Goal: Task Accomplishment & Management: Complete application form

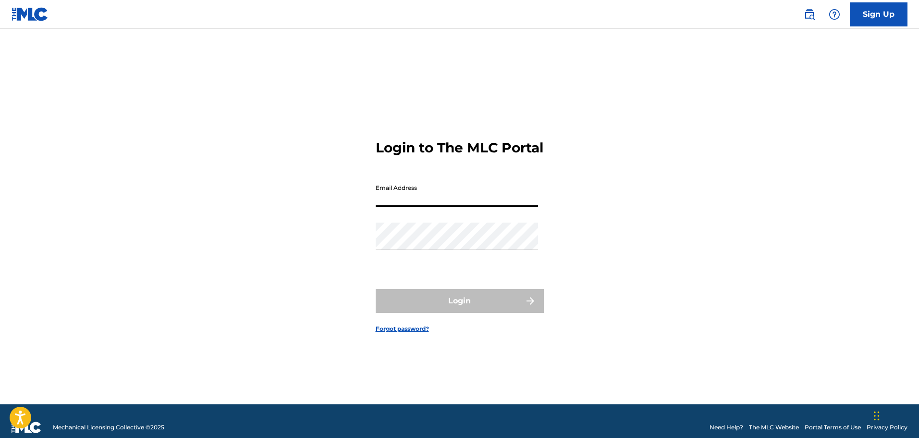
click at [411, 195] on input "Email Address" at bounding box center [457, 192] width 162 height 27
type input "[EMAIL_ADDRESS][DOMAIN_NAME]"
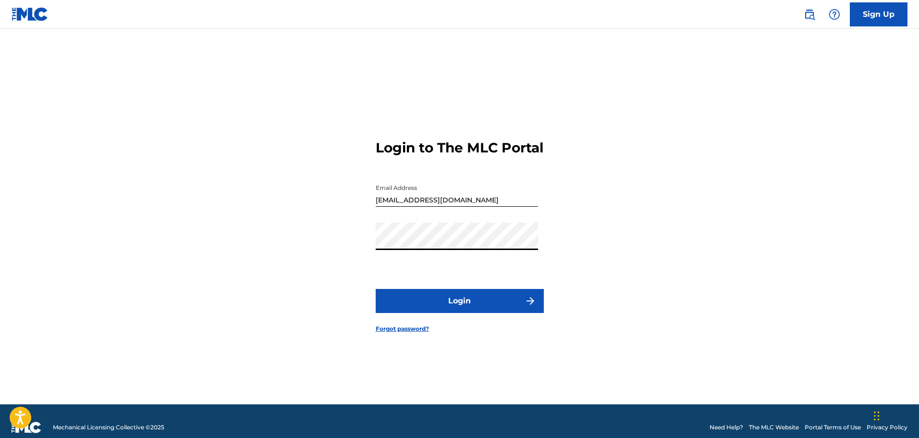
click at [376, 289] on button "Login" at bounding box center [460, 301] width 168 height 24
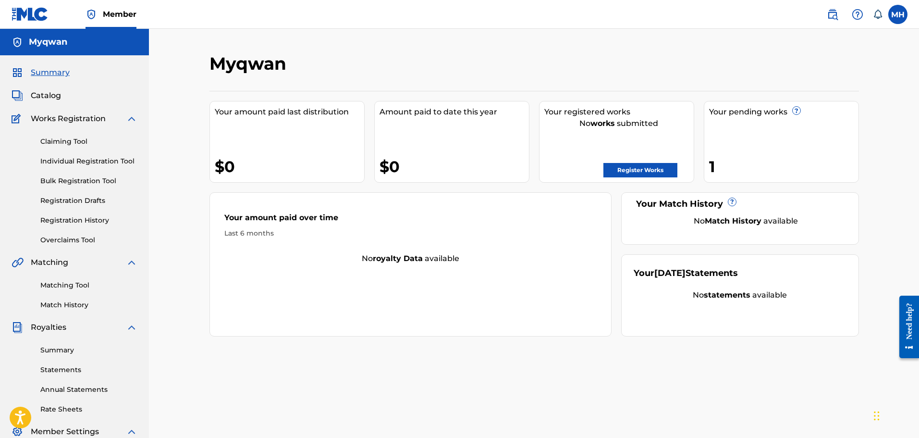
click at [713, 171] on div "1" at bounding box center [783, 167] width 149 height 22
click at [660, 174] on link "Register Works" at bounding box center [641, 170] width 74 height 14
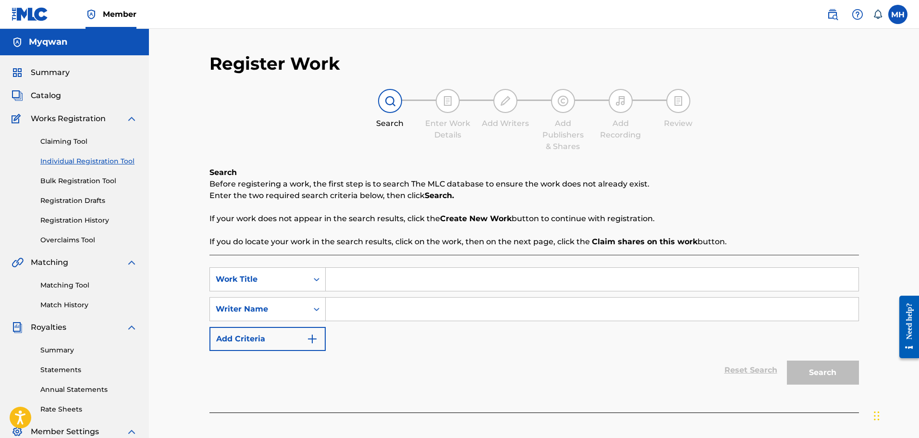
click at [355, 283] on input "Search Form" at bounding box center [592, 279] width 533 height 23
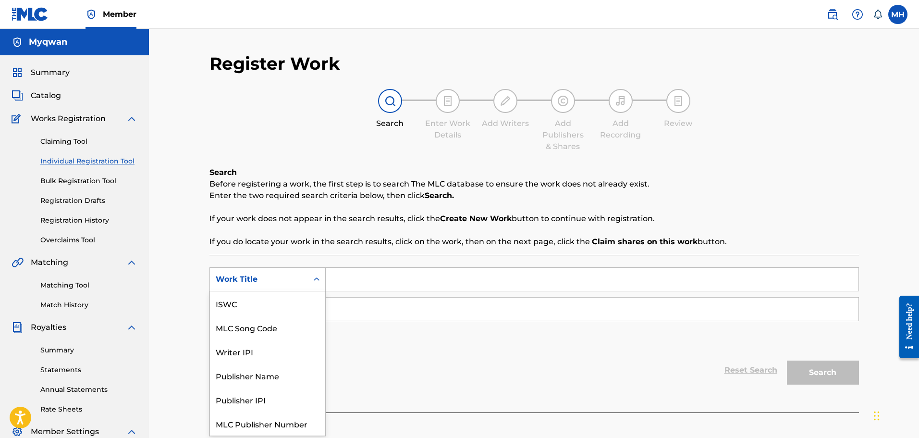
click at [291, 283] on div "Work Title" at bounding box center [259, 279] width 87 height 12
click at [280, 349] on div "Publisher Name" at bounding box center [267, 351] width 115 height 24
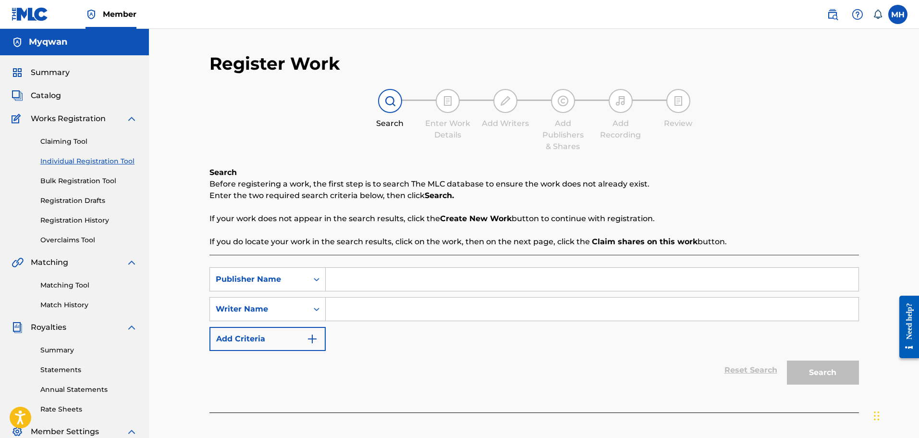
click at [387, 282] on input "Search Form" at bounding box center [592, 279] width 533 height 23
type input "[PERSON_NAME]"
click at [360, 307] on input "Search Form" at bounding box center [592, 309] width 533 height 23
type input "Myqwan [PERSON_NAME]"
click at [836, 378] on button "Search" at bounding box center [823, 372] width 72 height 24
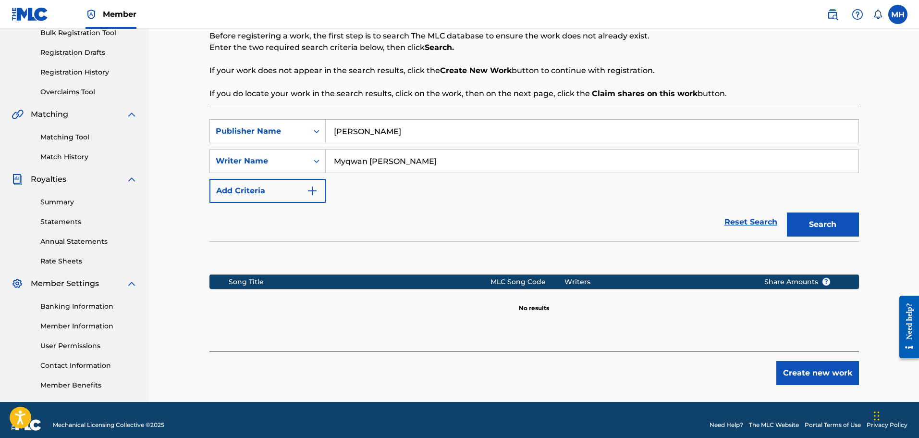
scroll to position [149, 0]
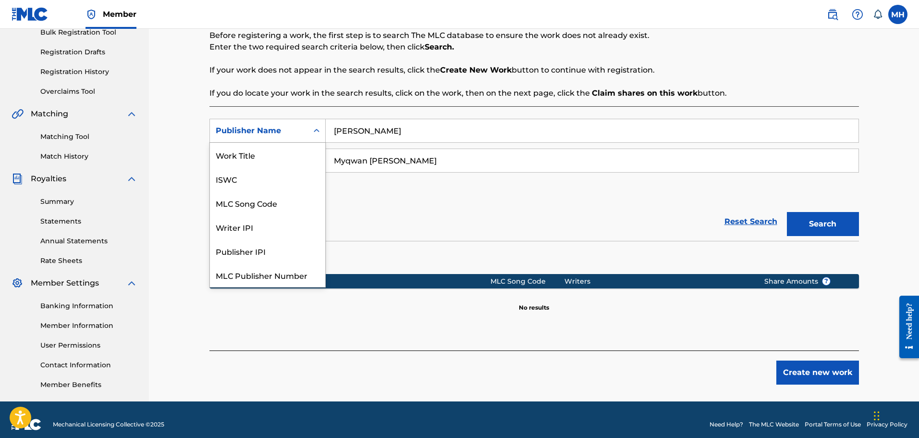
click at [305, 142] on div "Publisher Name" at bounding box center [268, 131] width 116 height 24
click at [275, 162] on div "Work Title" at bounding box center [267, 154] width 115 height 24
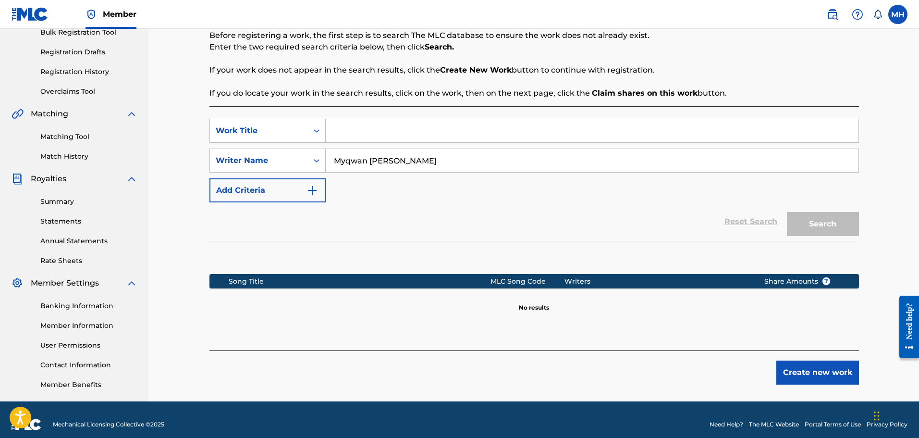
click at [403, 135] on input "Search Form" at bounding box center [592, 130] width 533 height 23
type input "CDB"
click at [805, 222] on button "Search" at bounding box center [823, 224] width 72 height 24
click at [781, 363] on button "Create new work" at bounding box center [818, 372] width 83 height 24
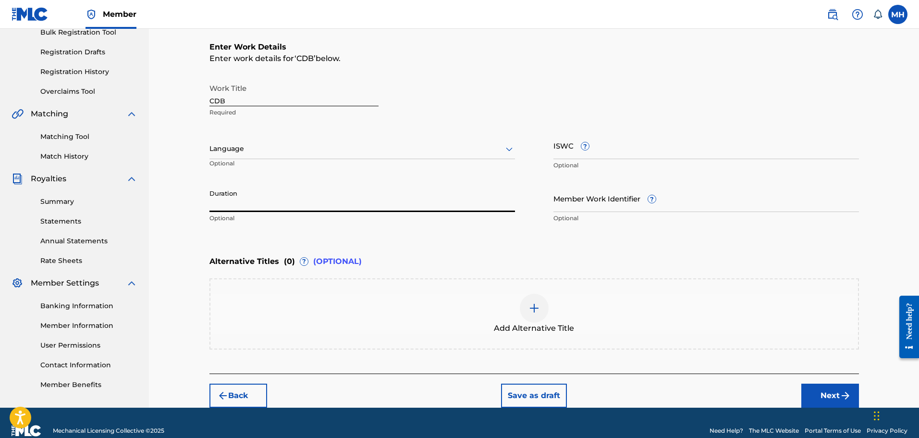
click at [409, 211] on input "Duration" at bounding box center [363, 198] width 306 height 27
type input "2"
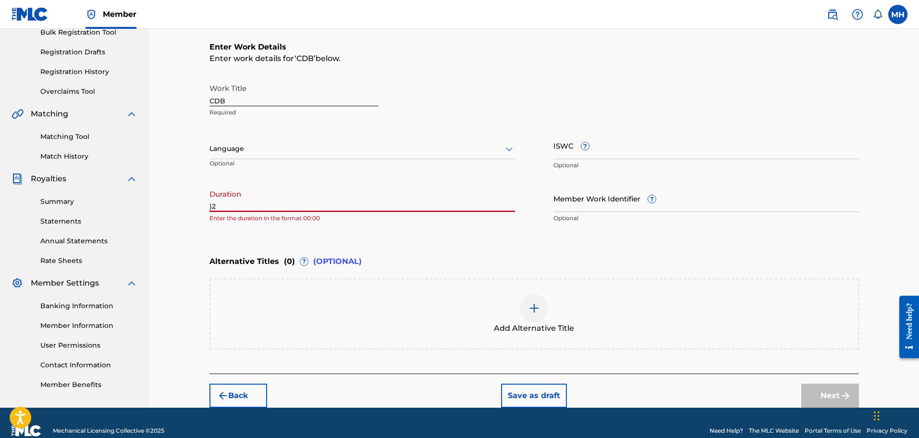
type input ")"
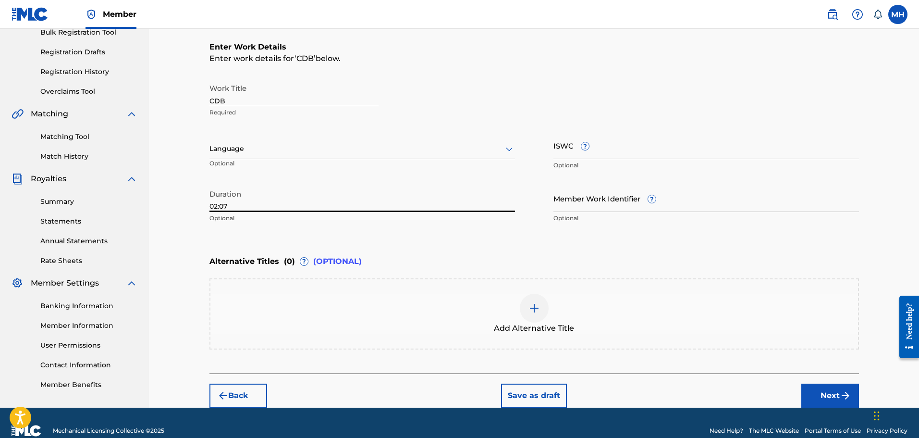
type input "02:07"
click at [345, 153] on div at bounding box center [363, 149] width 306 height 12
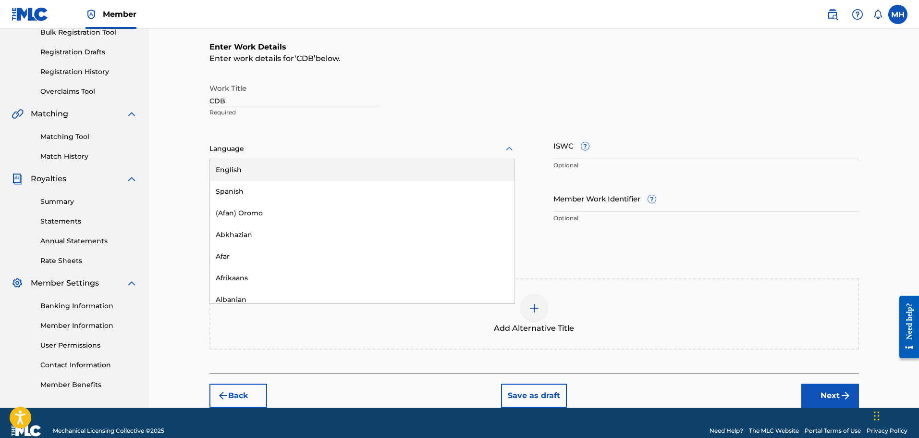
click at [323, 173] on div "English" at bounding box center [362, 170] width 305 height 22
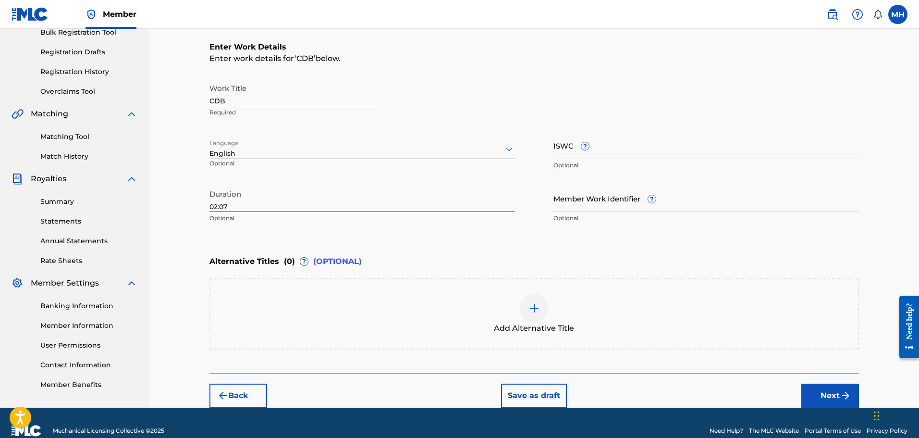
scroll to position [164, 0]
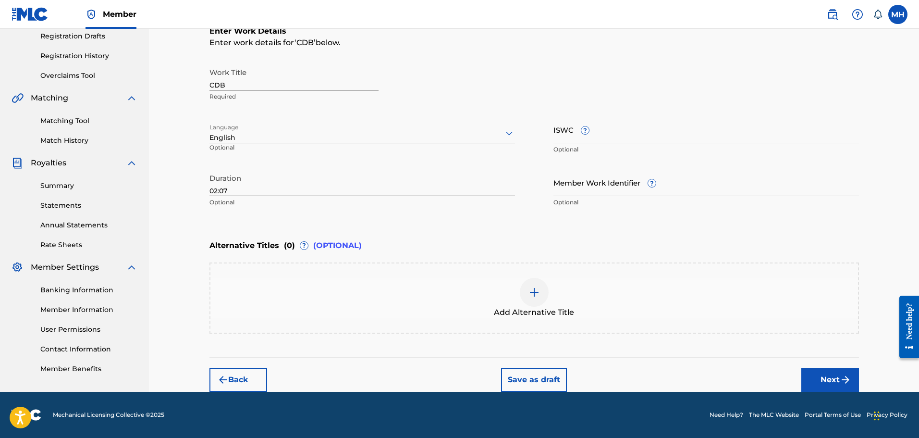
click at [824, 378] on button "Next" at bounding box center [831, 380] width 58 height 24
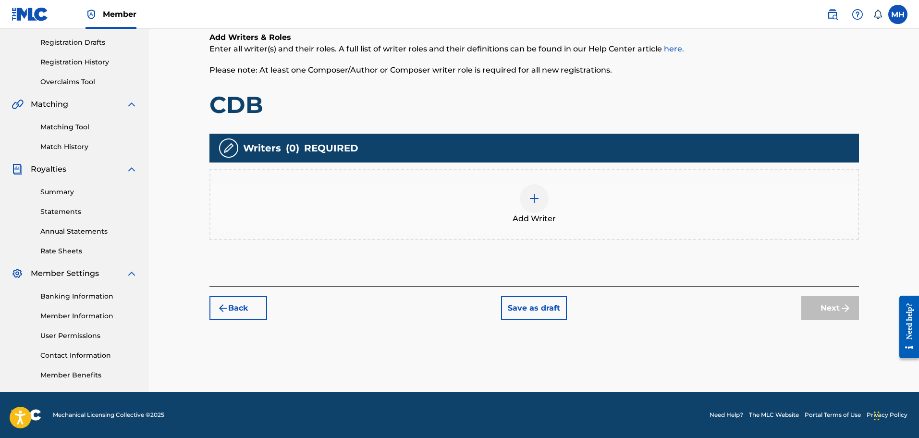
scroll to position [43, 0]
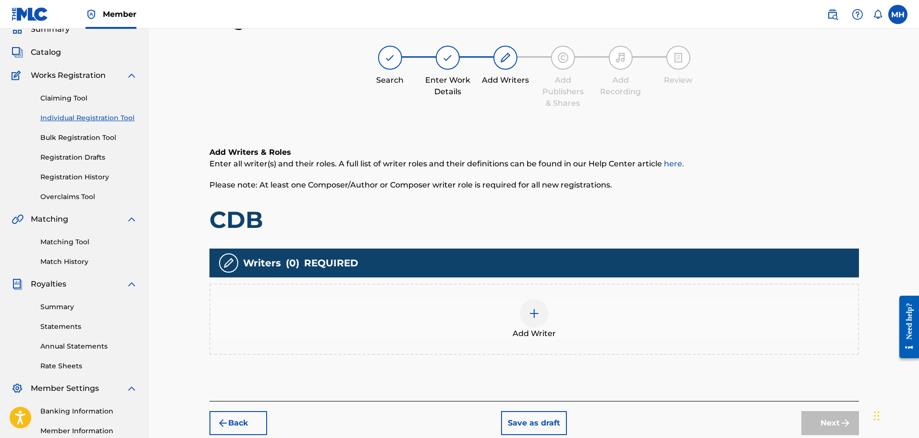
click at [492, 319] on div "Add Writer" at bounding box center [535, 319] width 648 height 40
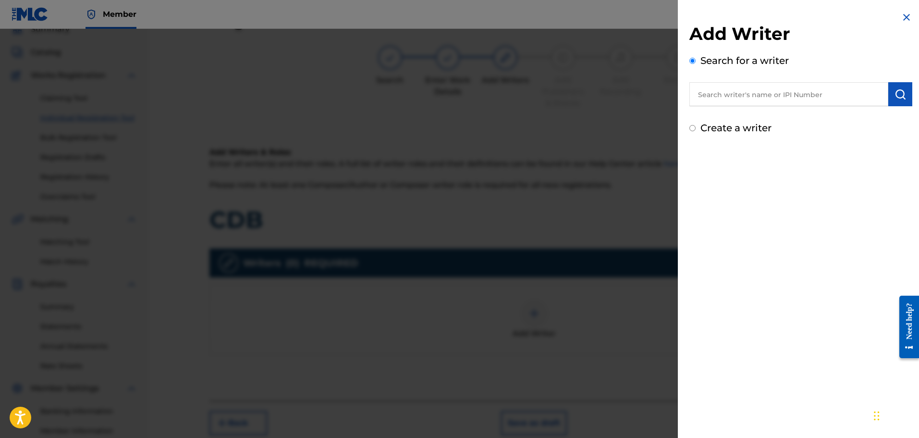
click at [756, 92] on input "text" at bounding box center [789, 94] width 199 height 24
type input "myqwan"
click at [895, 94] on img "submit" at bounding box center [901, 94] width 12 height 12
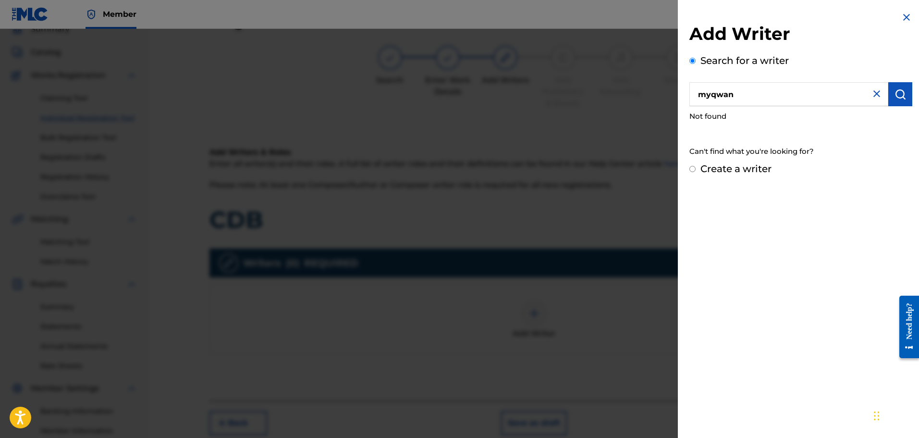
click at [740, 175] on div "Create a writer" at bounding box center [801, 169] width 223 height 14
click at [740, 173] on label "Create a writer" at bounding box center [736, 169] width 71 height 12
radio input "true"
click at [696, 172] on input "Create a writer" at bounding box center [693, 169] width 6 height 6
radio input "false"
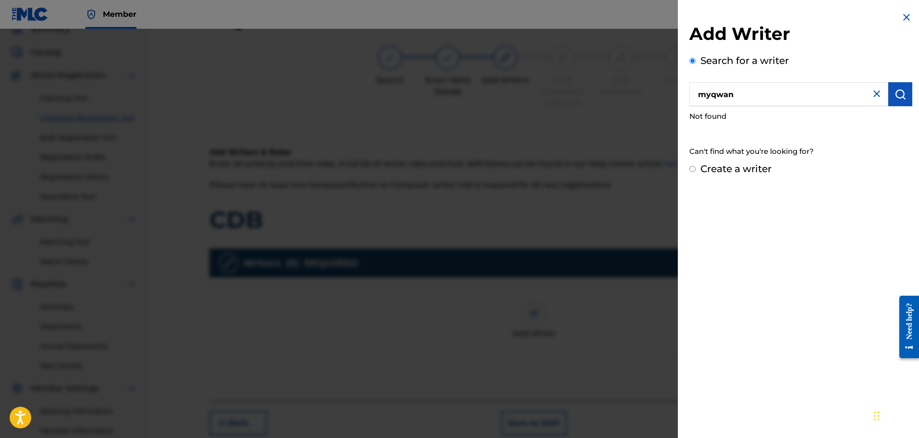
radio input "true"
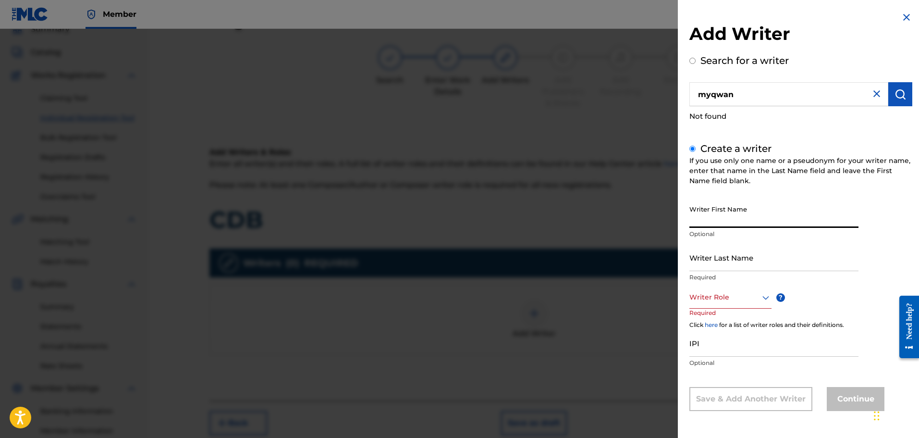
click at [728, 212] on input "Writer First Name" at bounding box center [774, 213] width 169 height 27
type input "Myqwan"
type input "[PERSON_NAME]"
click at [726, 291] on div at bounding box center [731, 297] width 82 height 12
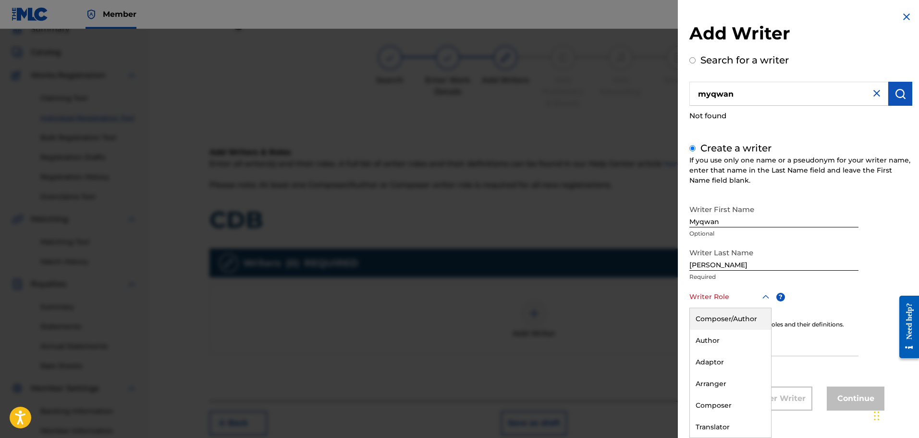
click at [724, 311] on div "Composer/Author" at bounding box center [730, 319] width 81 height 22
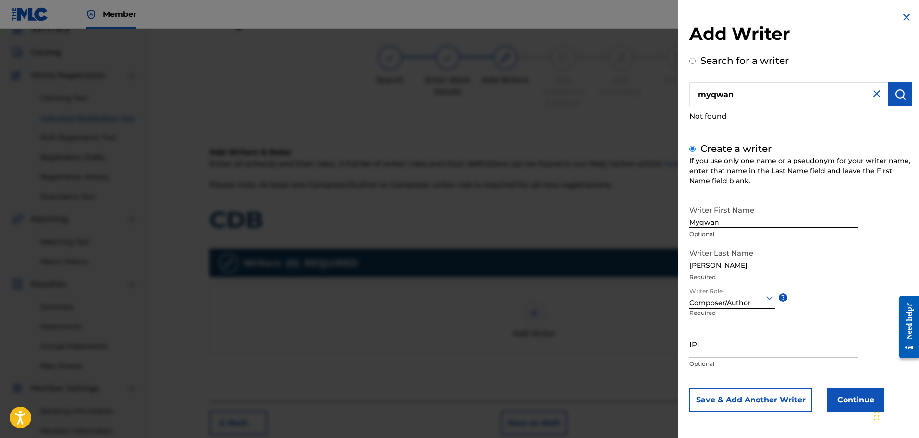
click at [855, 398] on button "Continue" at bounding box center [856, 400] width 58 height 24
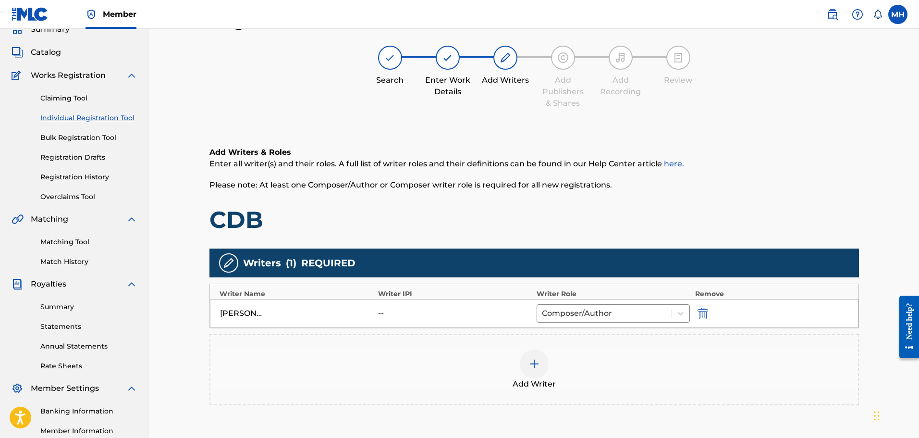
scroll to position [158, 0]
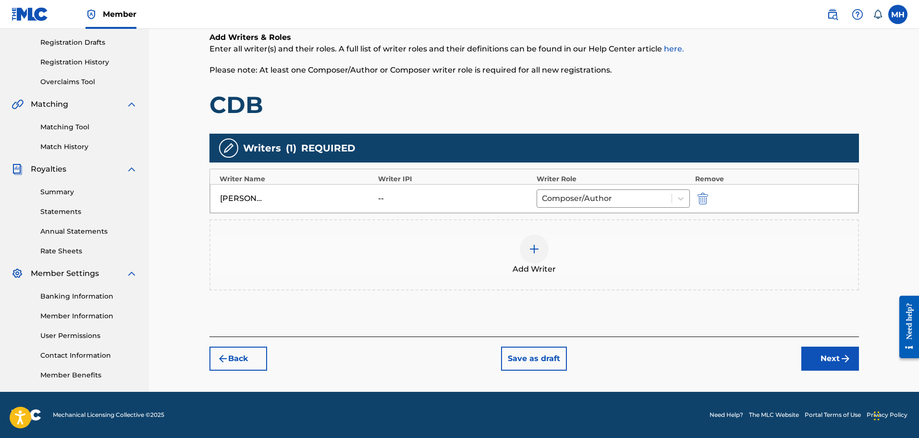
click at [812, 360] on button "Next" at bounding box center [831, 359] width 58 height 24
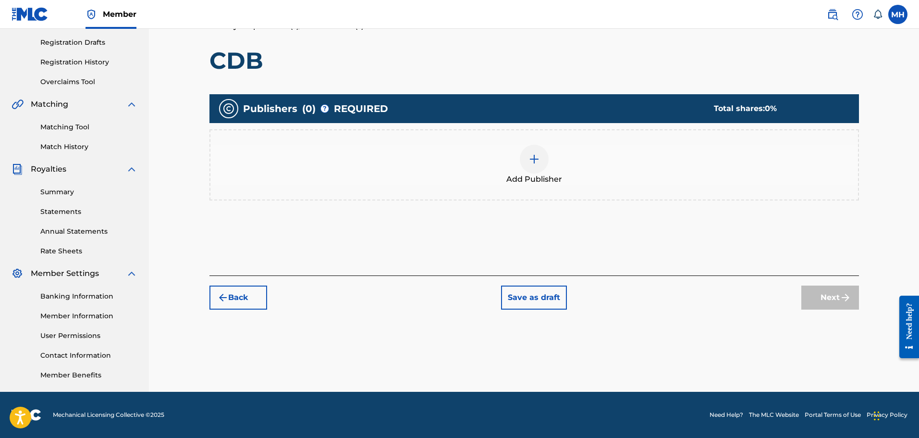
scroll to position [43, 0]
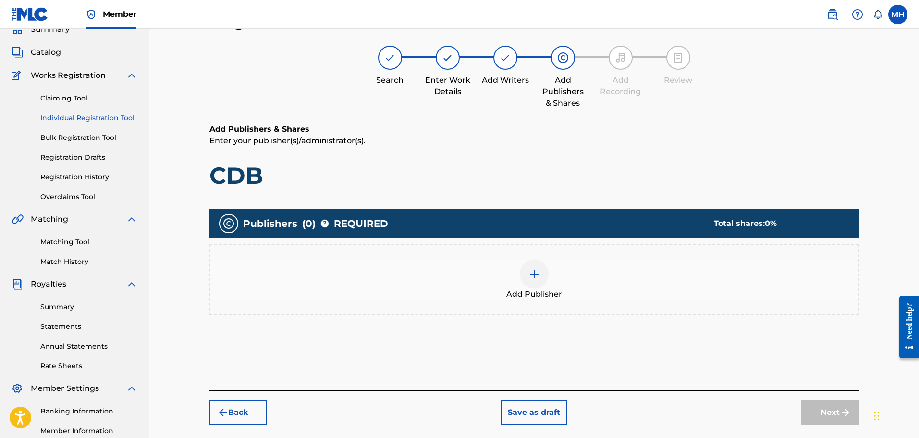
click at [514, 287] on div "Add Publisher" at bounding box center [535, 280] width 648 height 40
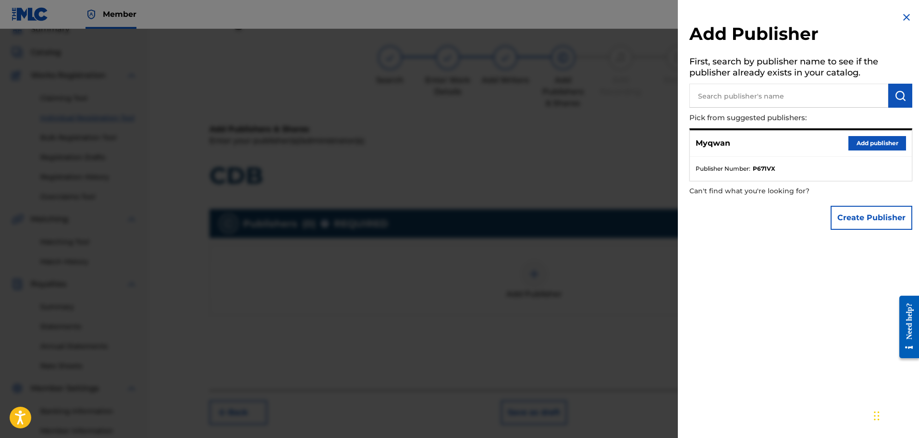
click at [783, 101] on input "text" at bounding box center [789, 96] width 199 height 24
click at [857, 144] on button "Add publisher" at bounding box center [878, 143] width 58 height 14
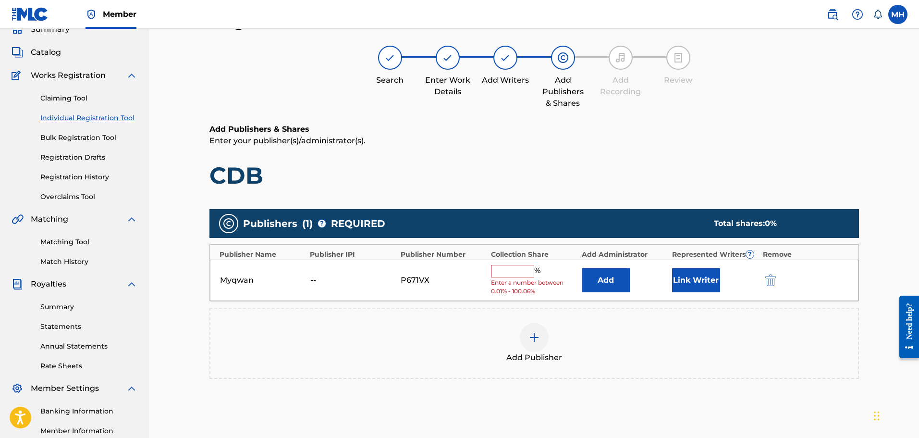
click at [513, 269] on input "text" at bounding box center [512, 271] width 43 height 12
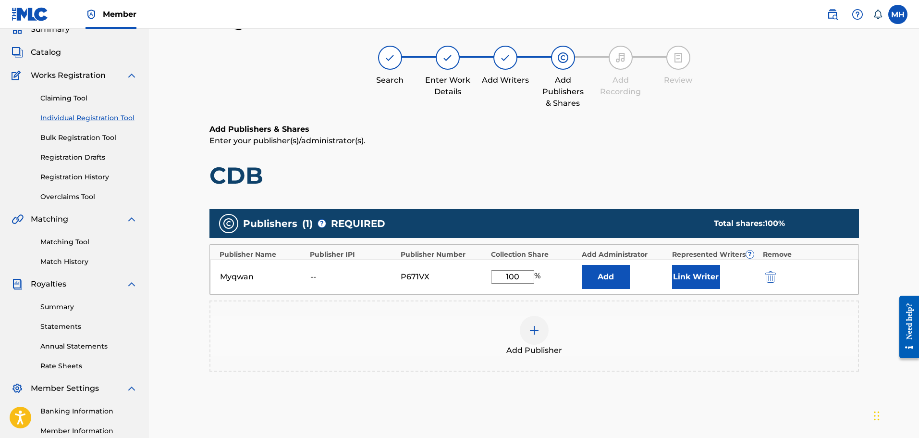
type input "100"
click at [606, 274] on button "Add" at bounding box center [606, 277] width 48 height 24
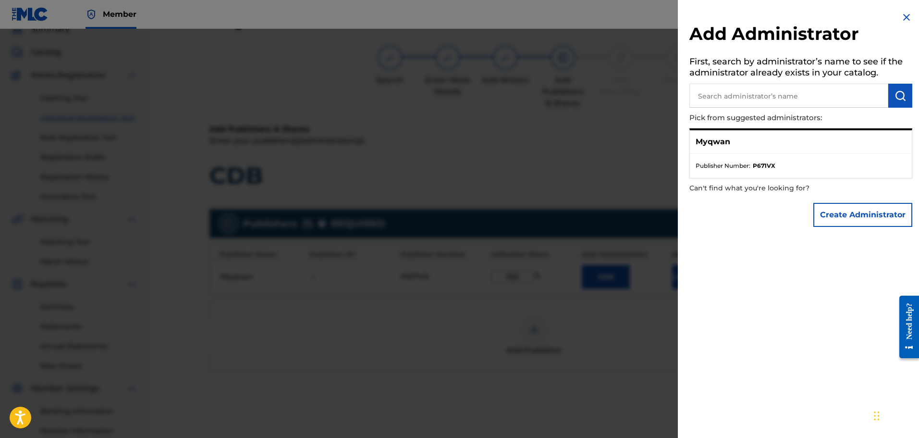
click at [812, 156] on ul "Publisher Number : P671VX" at bounding box center [801, 166] width 222 height 24
click at [712, 143] on p "Myqwan" at bounding box center [713, 142] width 35 height 12
click at [904, 22] on img at bounding box center [907, 18] width 12 height 12
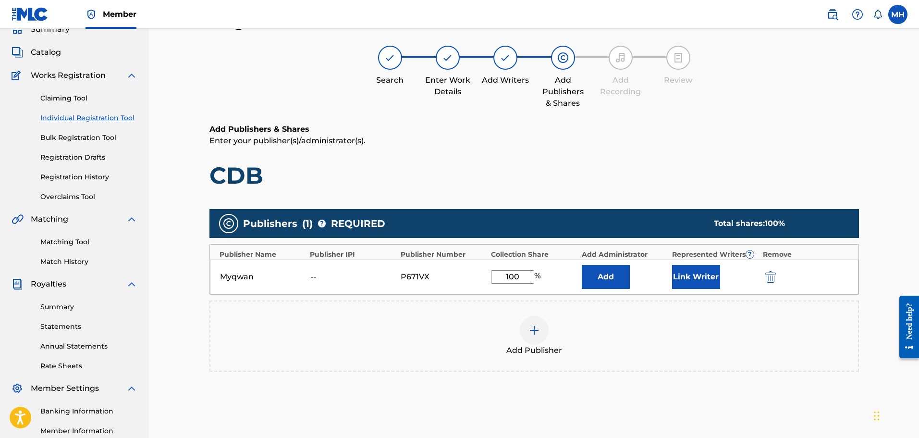
click at [690, 279] on button "Link Writer" at bounding box center [696, 277] width 48 height 24
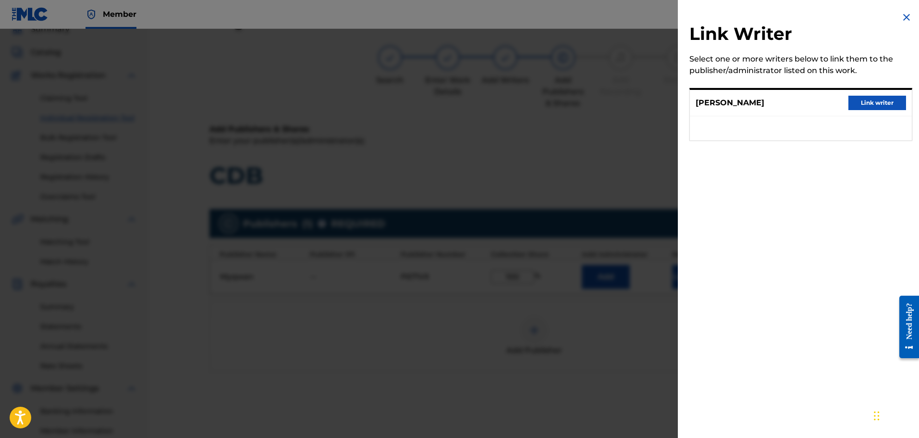
click at [859, 105] on button "Link writer" at bounding box center [878, 103] width 58 height 14
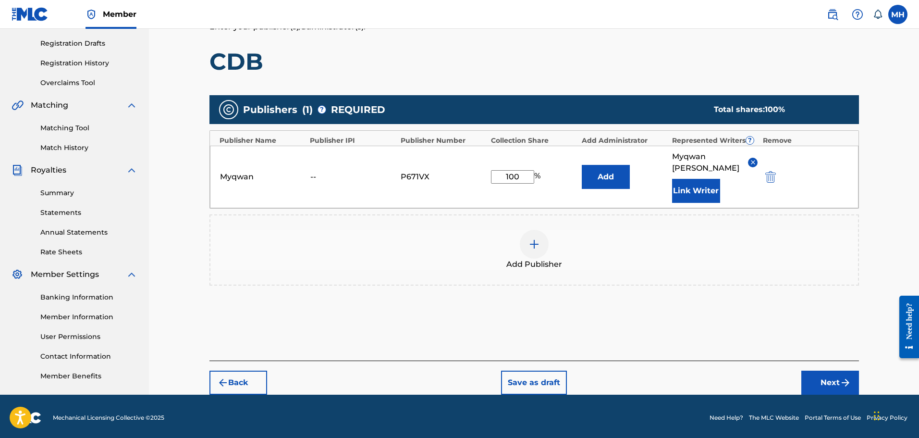
scroll to position [158, 0]
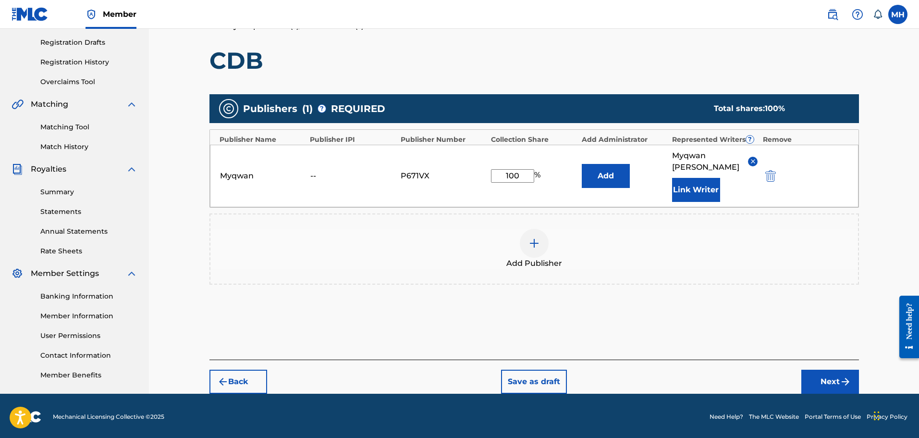
click at [814, 373] on button "Next" at bounding box center [831, 382] width 58 height 24
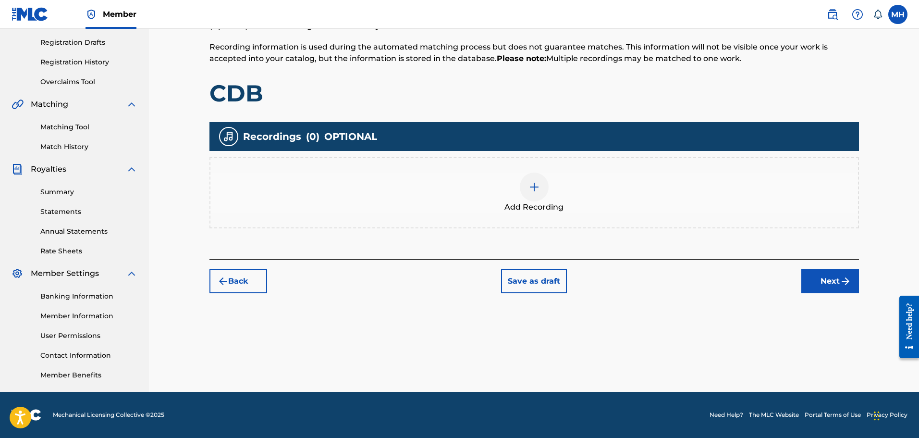
scroll to position [43, 0]
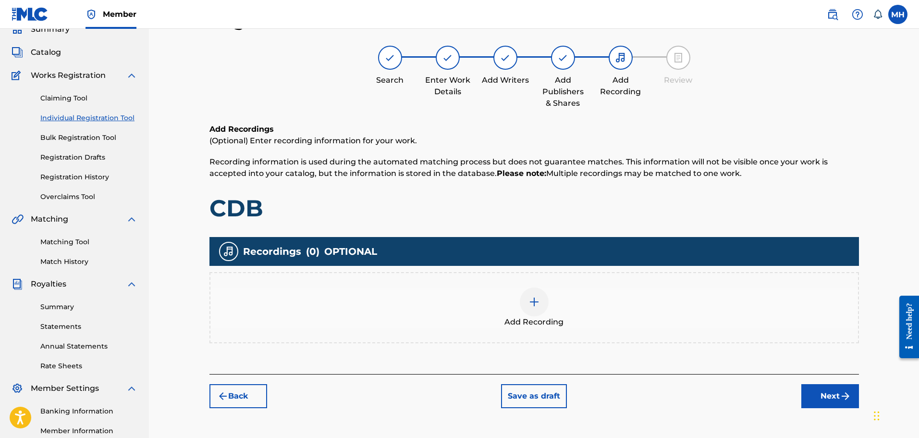
click at [559, 326] on span "Add Recording" at bounding box center [534, 322] width 59 height 12
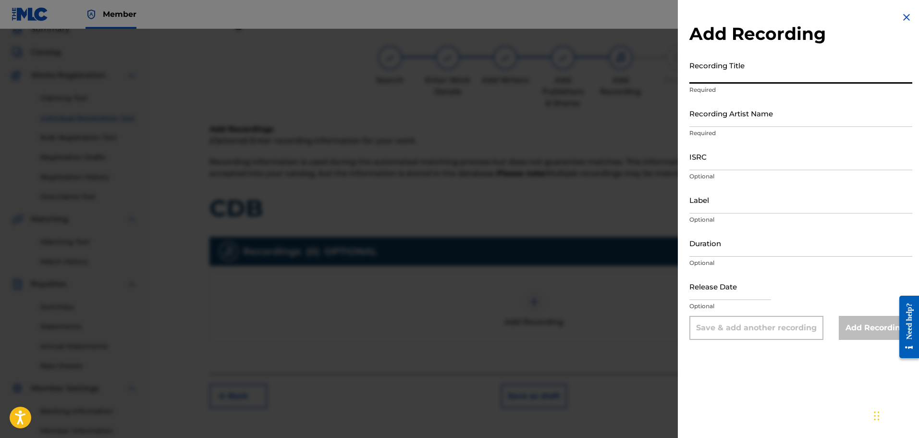
click at [728, 75] on input "Recording Title" at bounding box center [801, 69] width 223 height 27
type input "CDB"
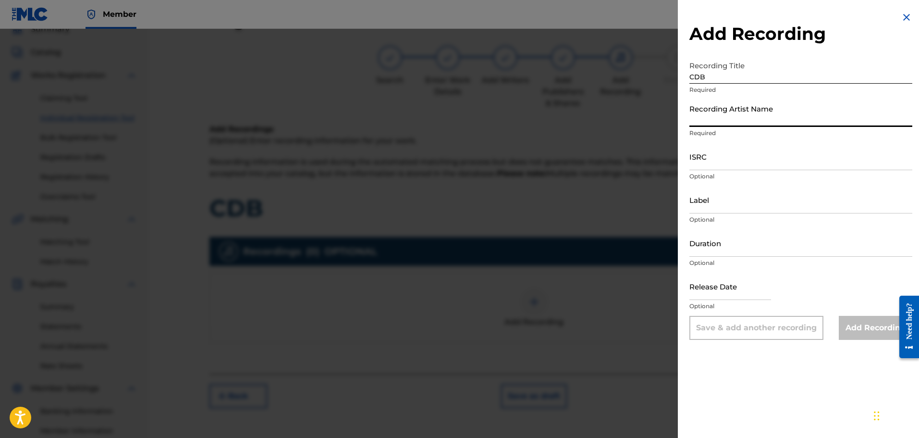
click at [730, 120] on input "Recording Artist Name" at bounding box center [801, 112] width 223 height 27
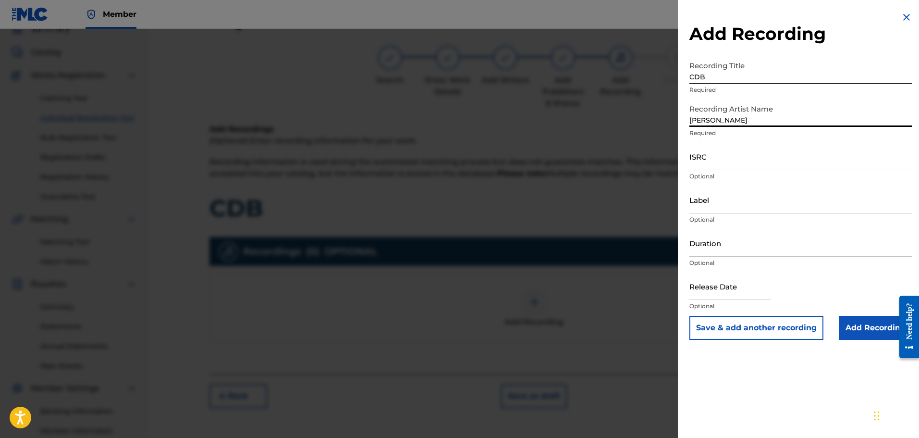
type input "[PERSON_NAME]"
click at [800, 165] on input "ISRC" at bounding box center [801, 156] width 223 height 27
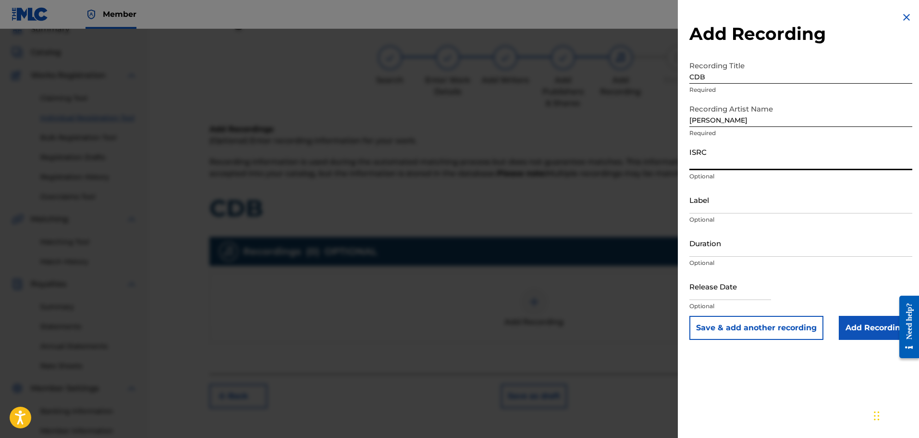
paste input "CBEYJ2552941"
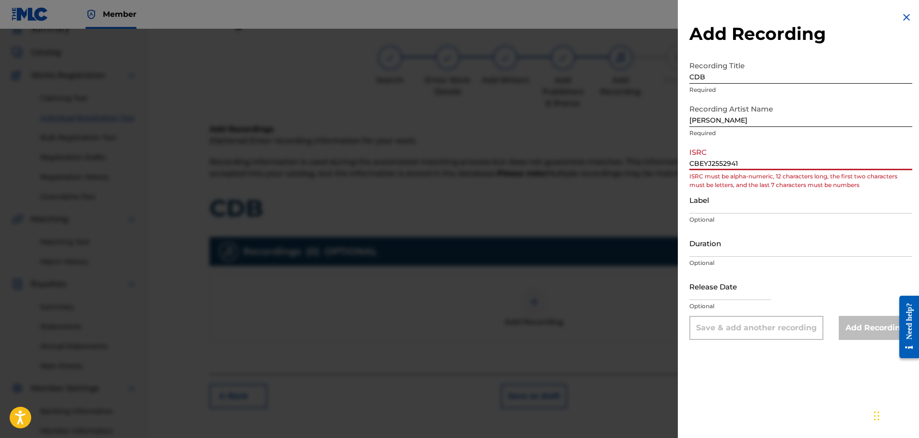
paste input
click at [707, 163] on input "CBEYJ2552941" at bounding box center [801, 156] width 223 height 27
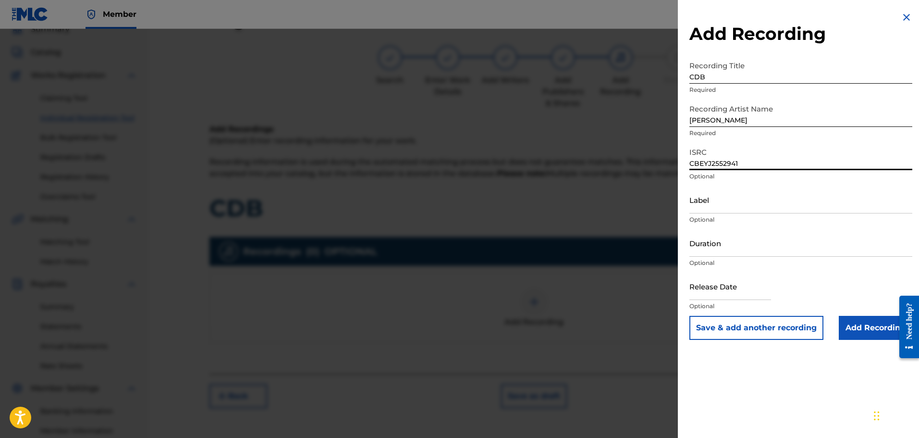
type input "CBEYJ2552941"
click at [840, 324] on input "Add Recording" at bounding box center [876, 328] width 74 height 24
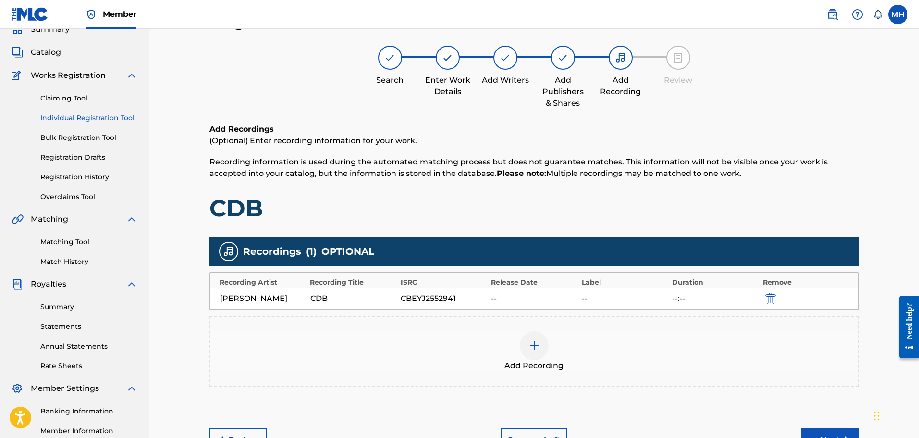
click at [536, 354] on div at bounding box center [534, 345] width 29 height 29
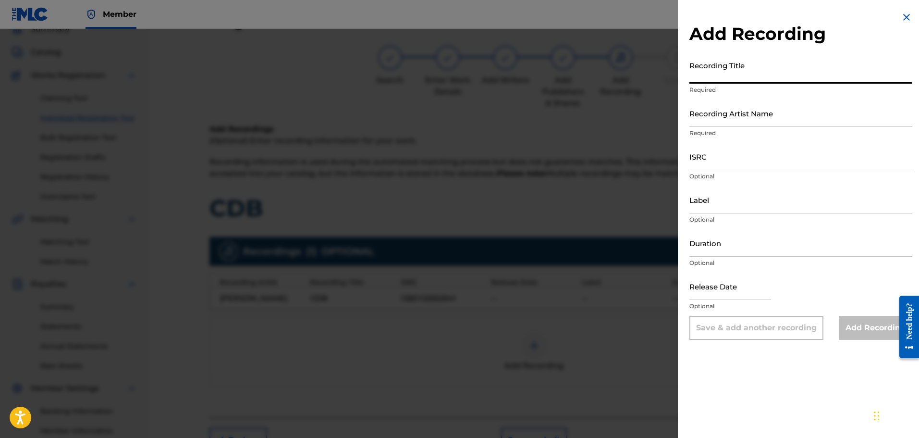
click at [733, 76] on input "Recording Title" at bounding box center [801, 69] width 223 height 27
type input "CDB"
click at [722, 110] on input "Recording Artist Name" at bounding box center [801, 112] width 223 height 27
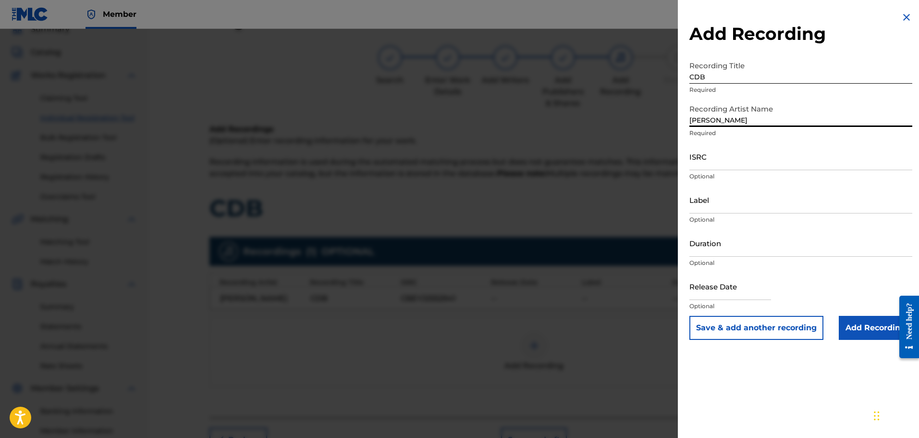
type input "[PERSON_NAME]"
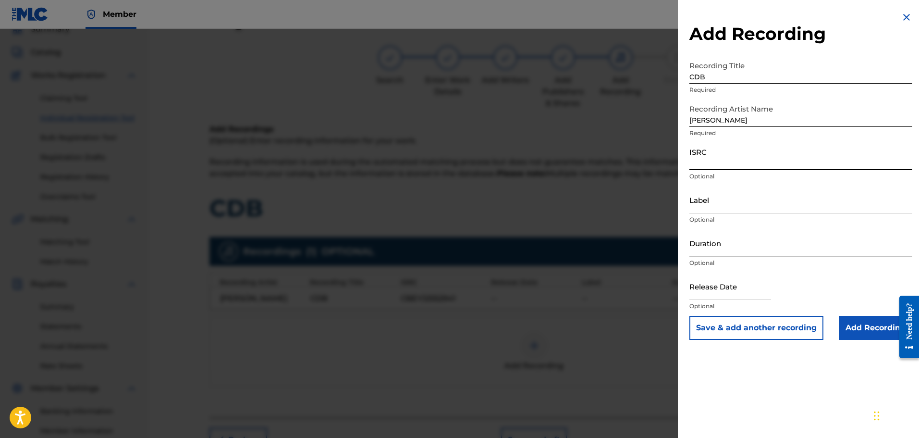
click at [733, 158] on input "ISRC" at bounding box center [801, 156] width 223 height 27
paste input "CBEYJ2552941"
type input "CBEYJ2552941"
click at [864, 328] on input "Add Recording" at bounding box center [876, 328] width 74 height 24
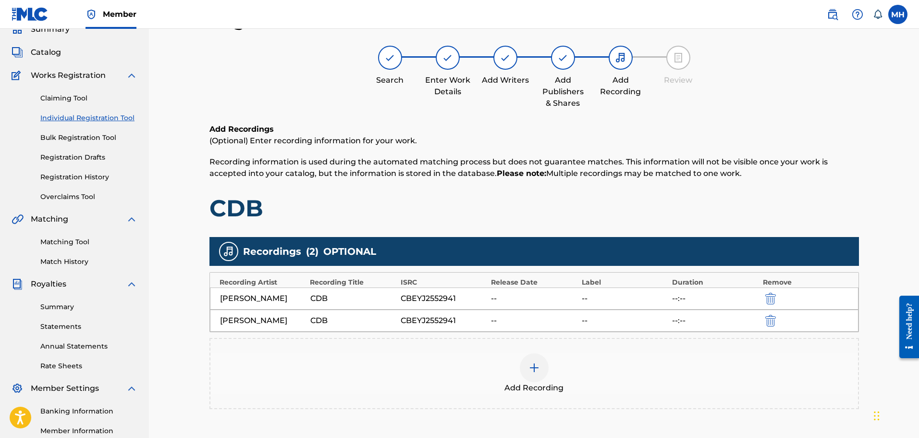
click at [543, 364] on div at bounding box center [534, 367] width 29 height 29
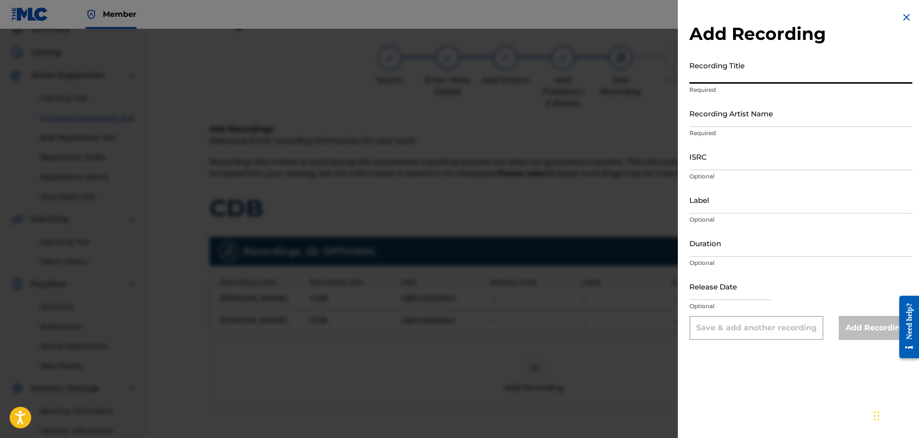
click at [747, 77] on input "Recording Title" at bounding box center [801, 69] width 223 height 27
click at [725, 113] on input "Recording Artist Name" at bounding box center [801, 112] width 223 height 27
click at [721, 78] on input "CDV" at bounding box center [801, 69] width 223 height 27
type input "CDB"
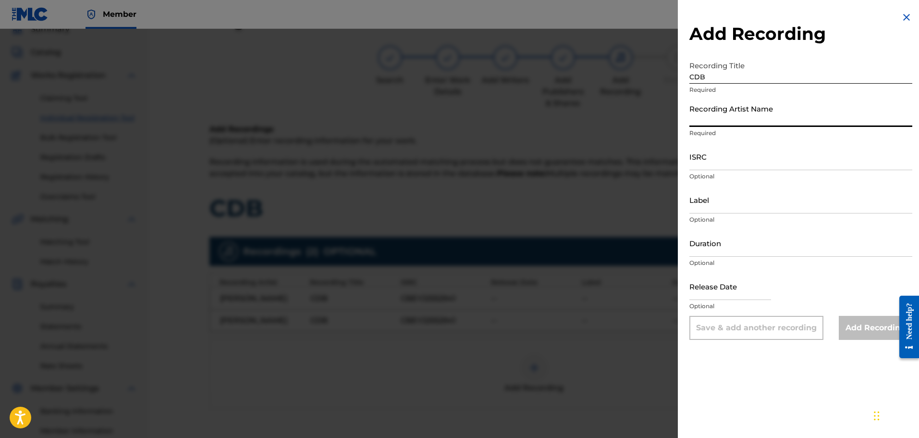
click at [723, 109] on input "Recording Artist Name" at bounding box center [801, 112] width 223 height 27
type input "K"
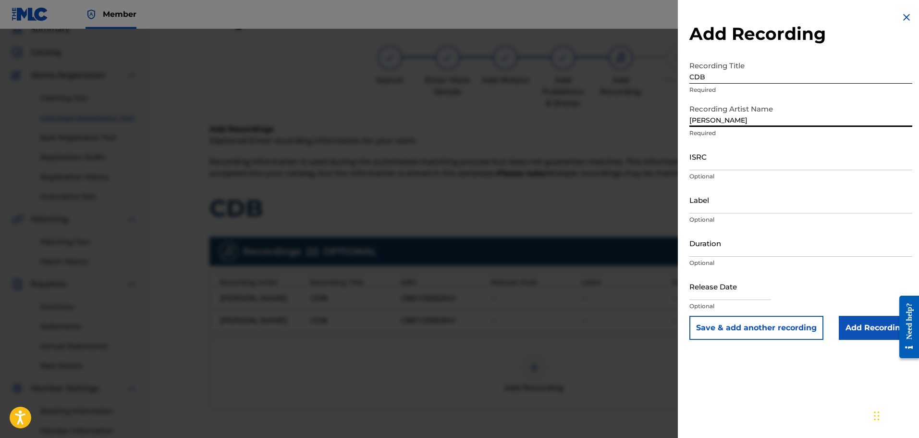
type input "[PERSON_NAME]"
click at [714, 161] on input "ISRC" at bounding box center [801, 156] width 223 height 27
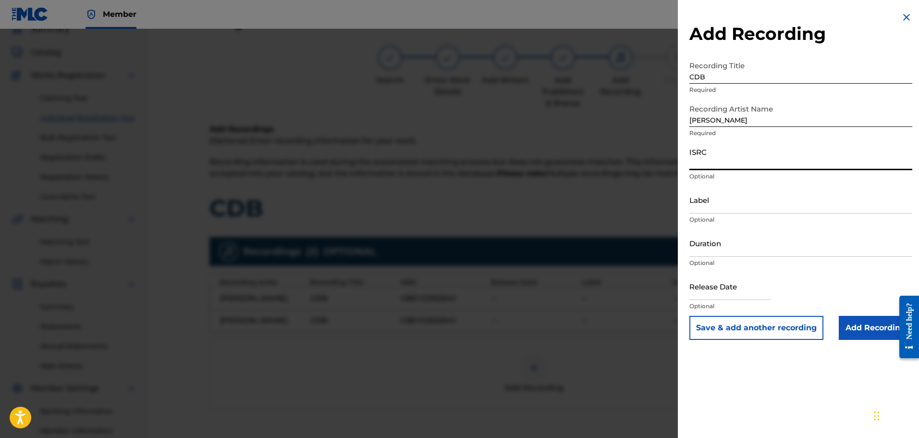
paste input "CBEYJ2552941"
type input "CBEYJ2552941"
click at [847, 328] on input "Add Recording" at bounding box center [876, 328] width 74 height 24
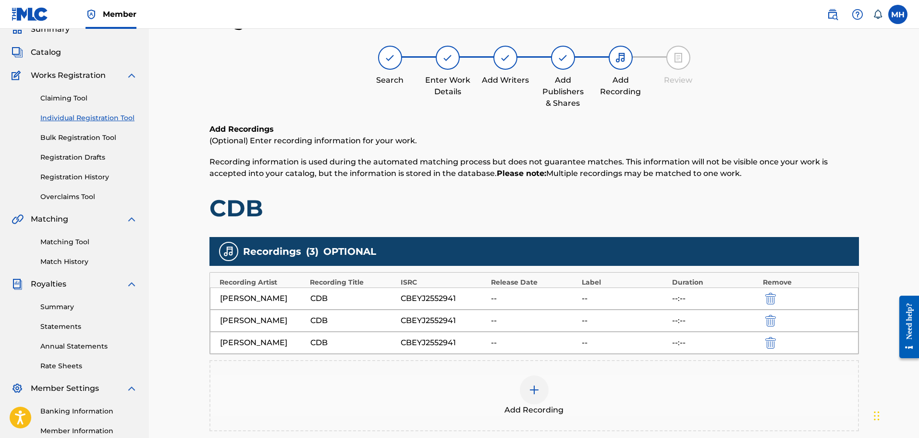
click at [506, 382] on div "Add Recording" at bounding box center [535, 395] width 648 height 40
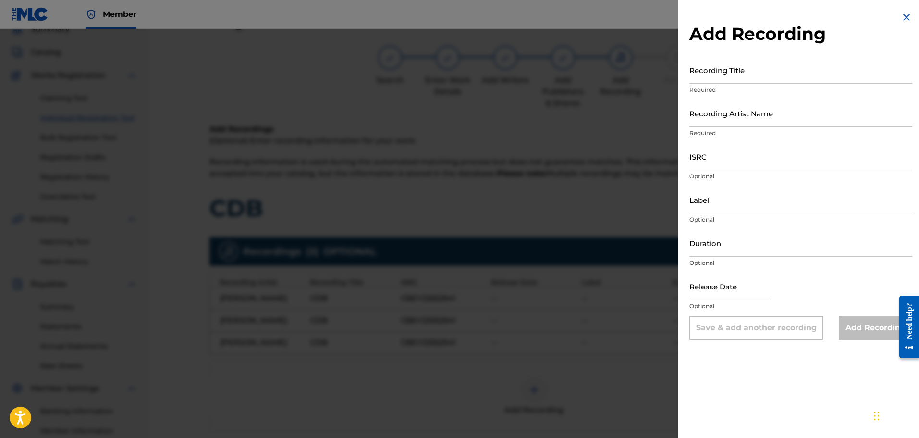
click at [720, 76] on input "Recording Title" at bounding box center [801, 69] width 223 height 27
click at [903, 17] on img at bounding box center [907, 18] width 12 height 12
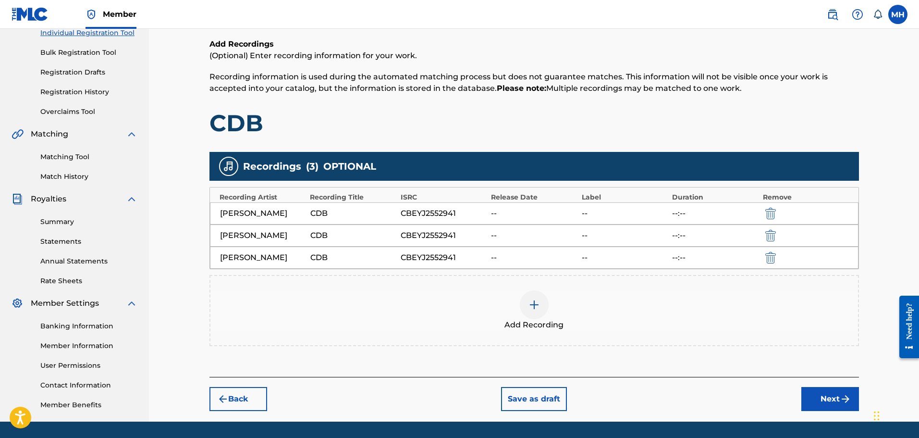
scroll to position [129, 0]
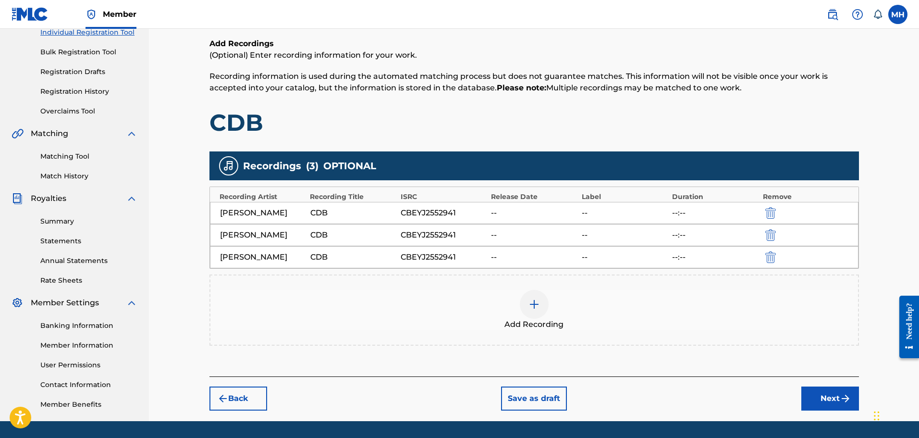
click at [807, 395] on button "Next" at bounding box center [831, 398] width 58 height 24
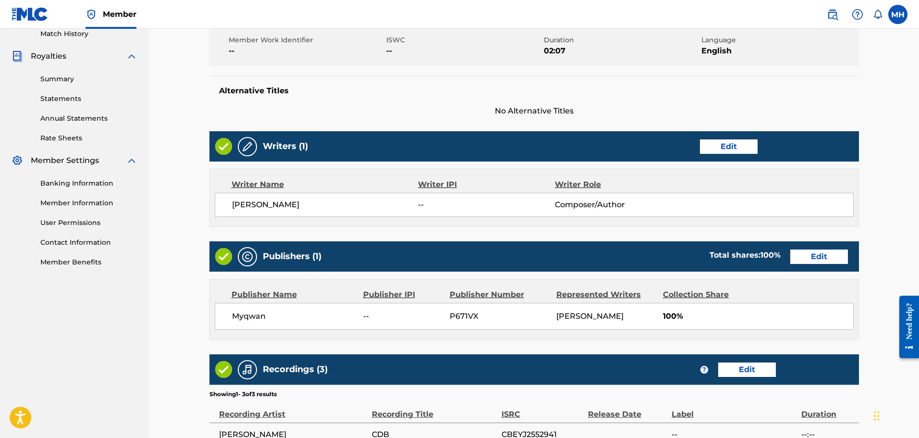
scroll to position [423, 0]
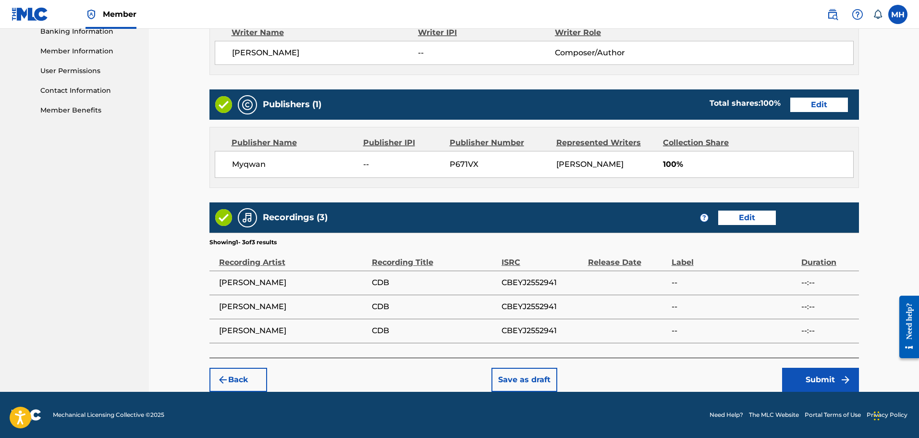
click at [822, 375] on button "Submit" at bounding box center [821, 380] width 77 height 24
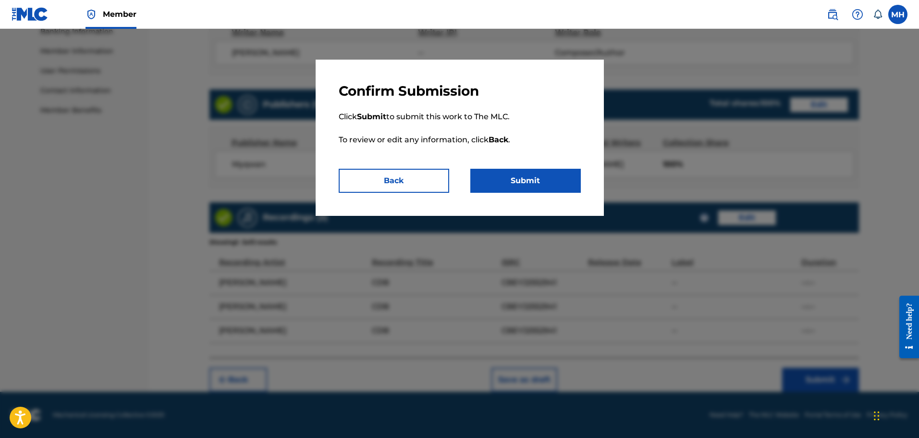
click at [525, 182] on button "Submit" at bounding box center [526, 181] width 111 height 24
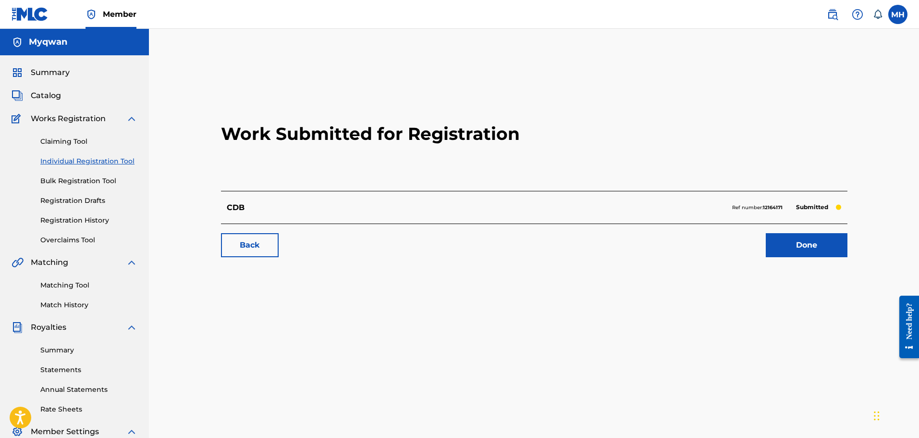
click at [811, 244] on link "Done" at bounding box center [807, 245] width 82 height 24
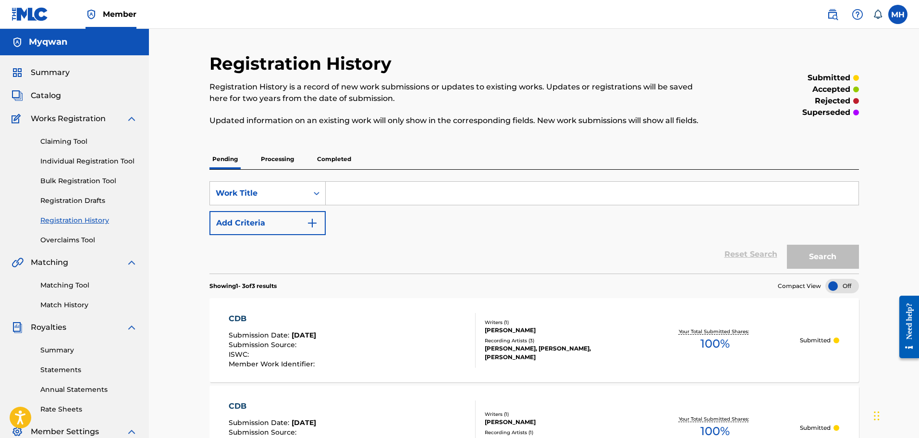
click at [253, 160] on div "Pending Processing Completed" at bounding box center [535, 159] width 650 height 20
click at [291, 160] on p "Processing" at bounding box center [277, 159] width 39 height 20
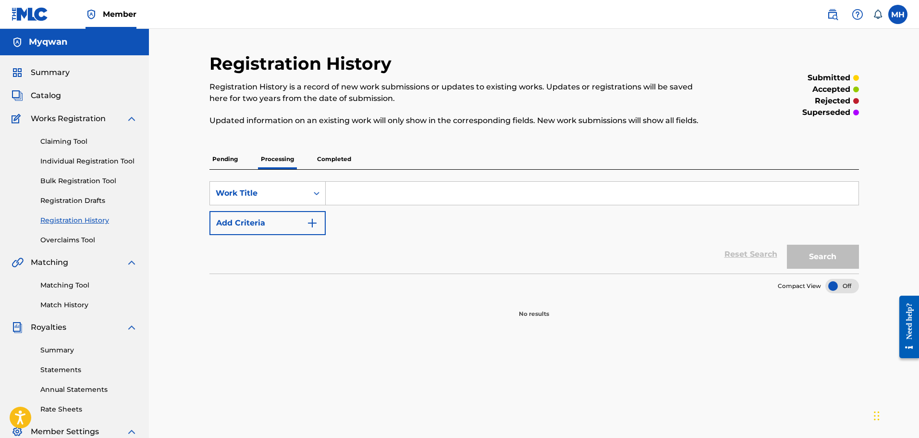
click at [228, 166] on p "Pending" at bounding box center [225, 159] width 31 height 20
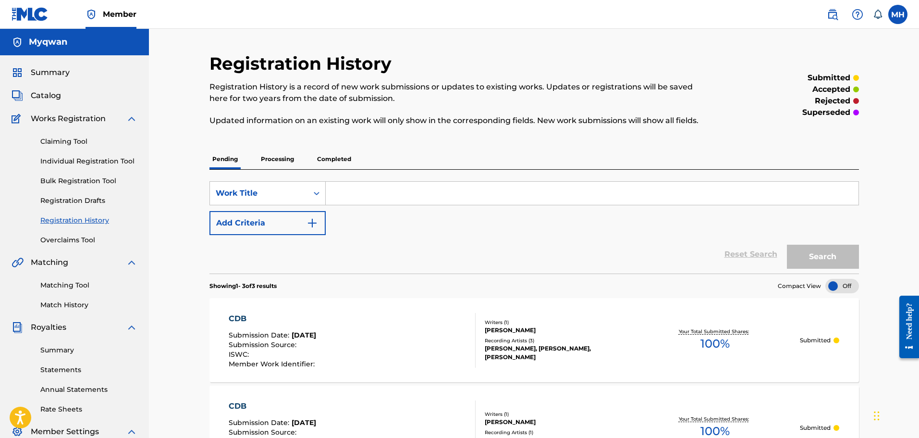
scroll to position [226, 0]
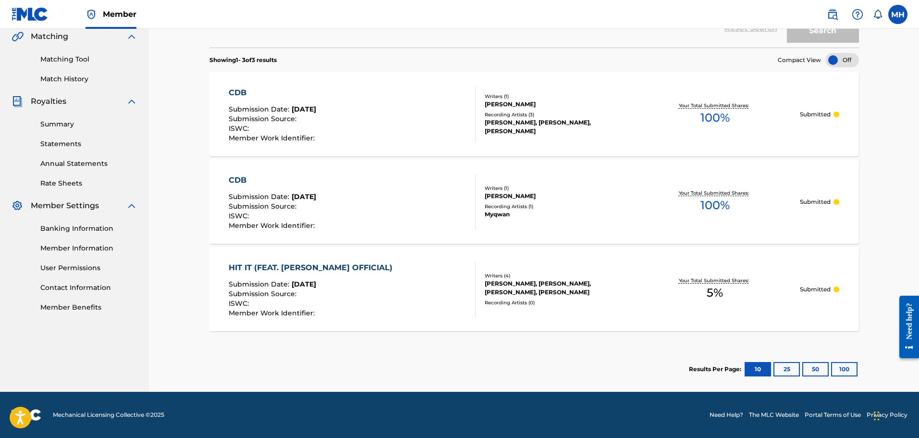
click at [80, 61] on link "Matching Tool" at bounding box center [88, 59] width 97 height 10
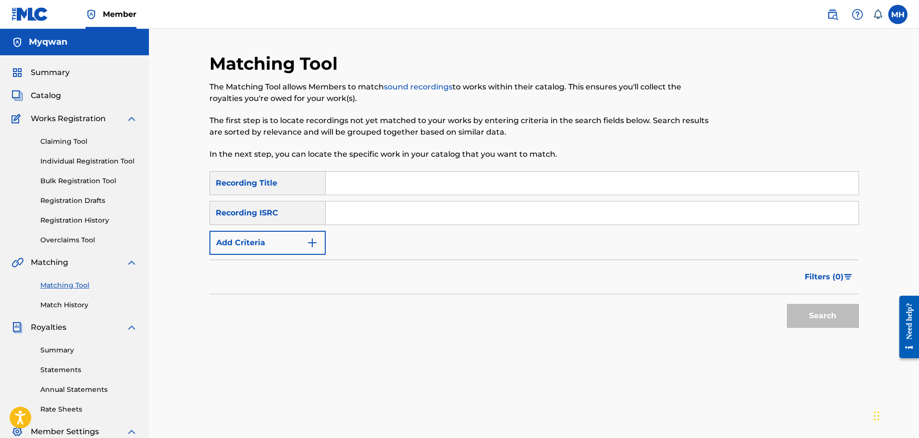
click at [341, 181] on input "Search Form" at bounding box center [592, 183] width 533 height 23
click at [296, 182] on div "Recording Title" at bounding box center [268, 183] width 116 height 24
click at [349, 185] on input "Search Form" at bounding box center [592, 183] width 533 height 23
type input "3 am freestlyle"
click at [798, 314] on button "Search" at bounding box center [823, 316] width 72 height 24
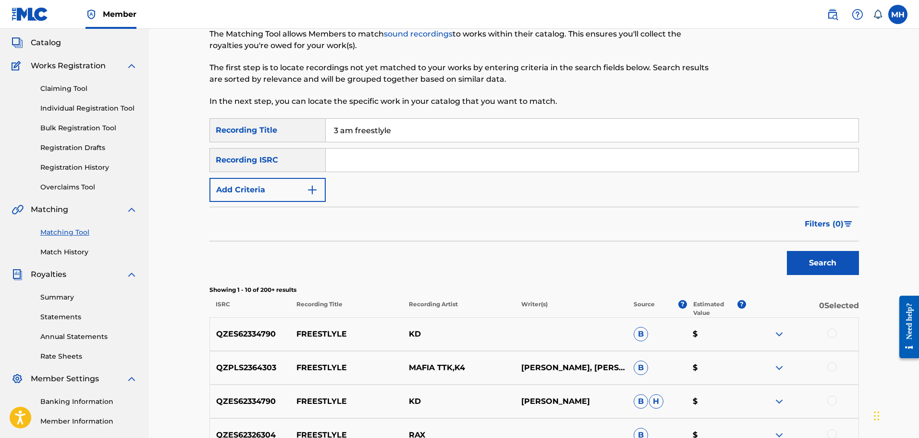
scroll to position [70, 0]
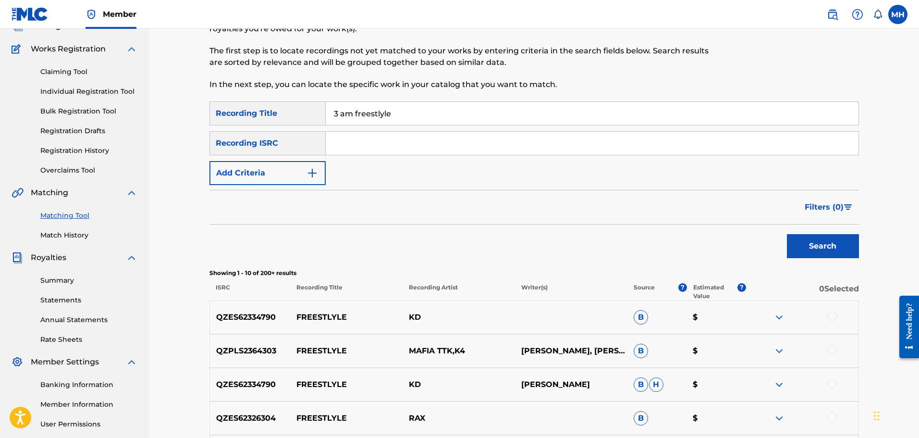
click at [398, 139] on input "Search Form" at bounding box center [592, 143] width 533 height 23
paste input "CBEYJ2552941"
type input "CBEYJ2552941"
drag, startPoint x: 418, startPoint y: 114, endPoint x: 168, endPoint y: 106, distance: 250.1
click at [168, 106] on div "Matching Tool The Matching Tool allows Members to match sound recordings to wor…" at bounding box center [534, 334] width 770 height 750
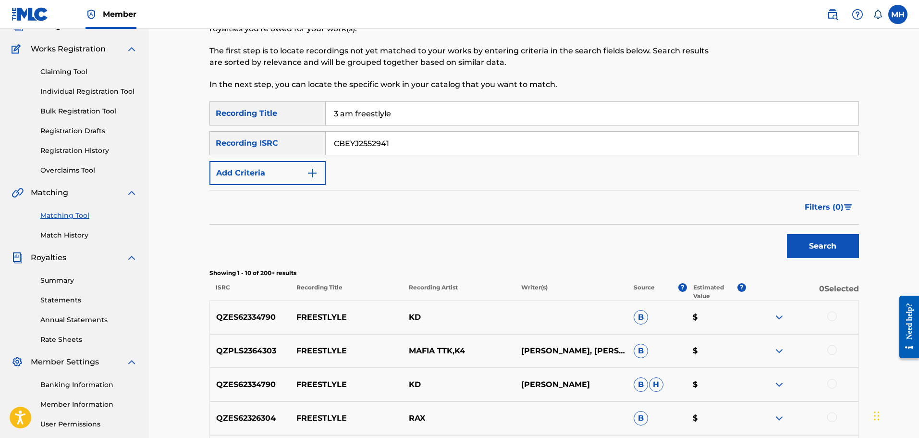
type input "\"
click at [834, 248] on button "Search" at bounding box center [823, 246] width 72 height 24
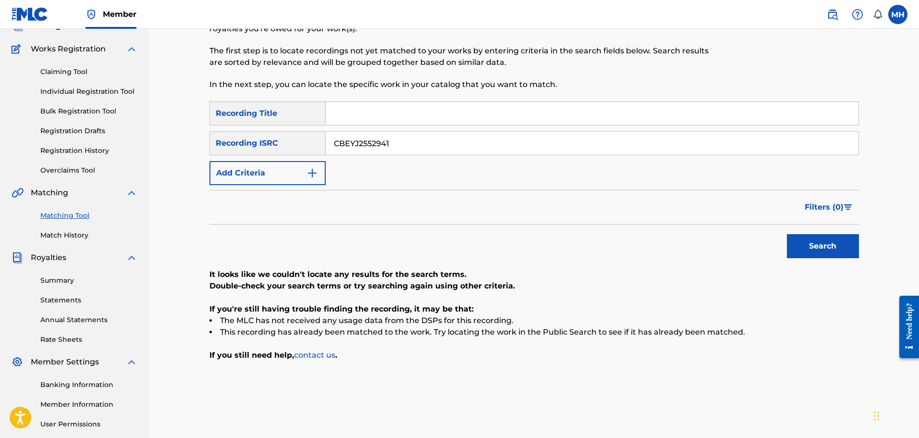
click at [272, 130] on div "SearchWithCriteria6541ec17-e06f-4a32-ba10-edd6075c9b43 Recording Title SearchWi…" at bounding box center [535, 143] width 650 height 84
click at [275, 115] on div "Recording Title" at bounding box center [268, 113] width 116 height 24
drag, startPoint x: 375, startPoint y: 149, endPoint x: 164, endPoint y: 128, distance: 212.1
click at [164, 128] on div "Matching Tool The Matching Tool allows Members to match sound recordings to wor…" at bounding box center [534, 219] width 770 height 521
click at [78, 234] on link "Match History" at bounding box center [88, 235] width 97 height 10
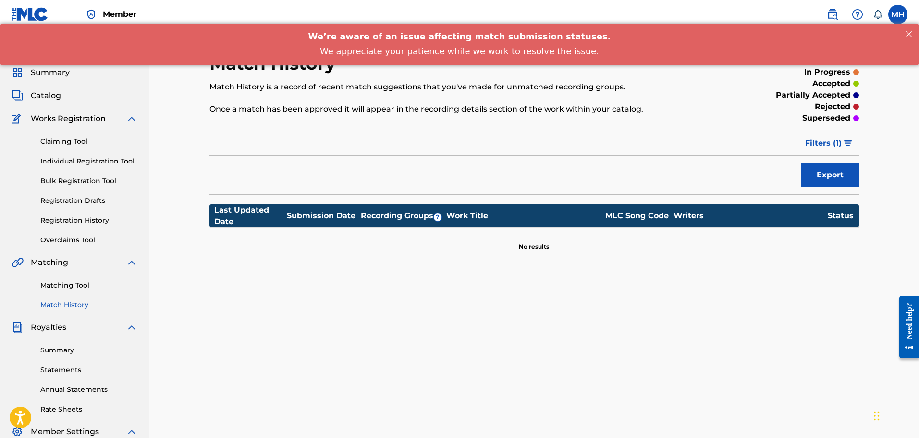
click at [828, 144] on span "Filters ( 1 )" at bounding box center [824, 143] width 37 height 12
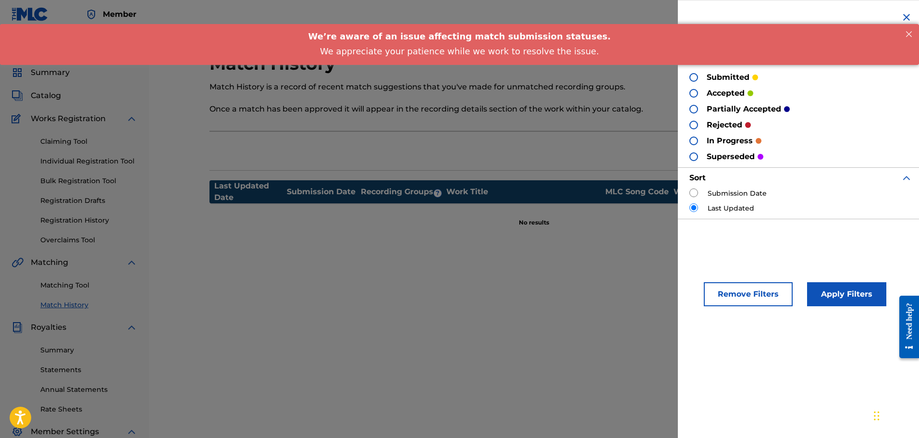
click at [751, 291] on button "Remove Filters" at bounding box center [748, 294] width 89 height 24
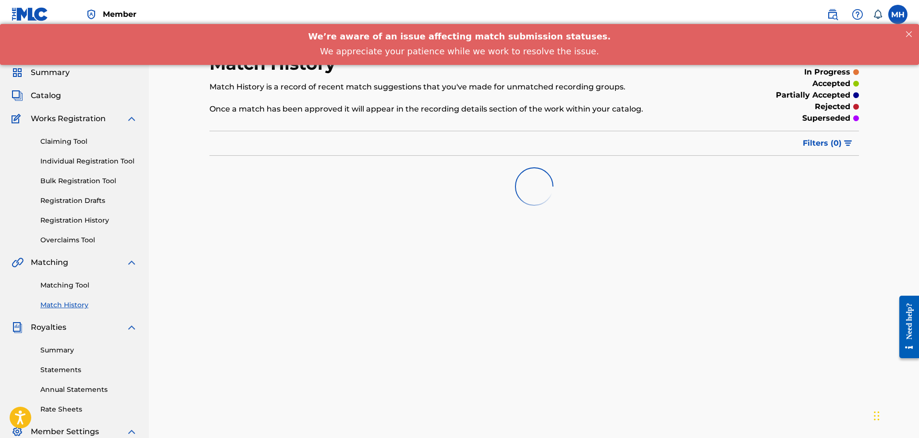
click at [87, 288] on link "Matching Tool" at bounding box center [88, 285] width 97 height 10
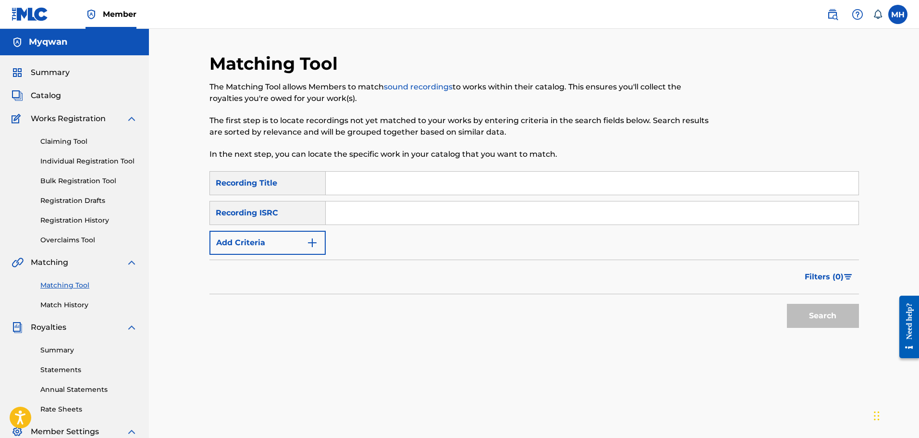
click at [343, 220] on input "Search Form" at bounding box center [592, 212] width 533 height 23
click at [285, 186] on div "Recording Title" at bounding box center [268, 183] width 116 height 24
click at [340, 185] on input "Search Form" at bounding box center [592, 183] width 533 height 23
click at [787, 304] on button "Search" at bounding box center [823, 316] width 72 height 24
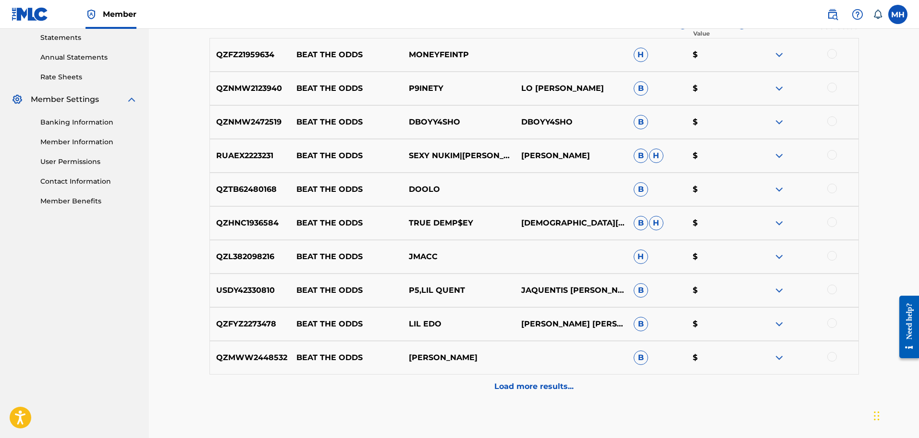
scroll to position [333, 0]
click at [558, 384] on p "Load more results..." at bounding box center [534, 386] width 79 height 12
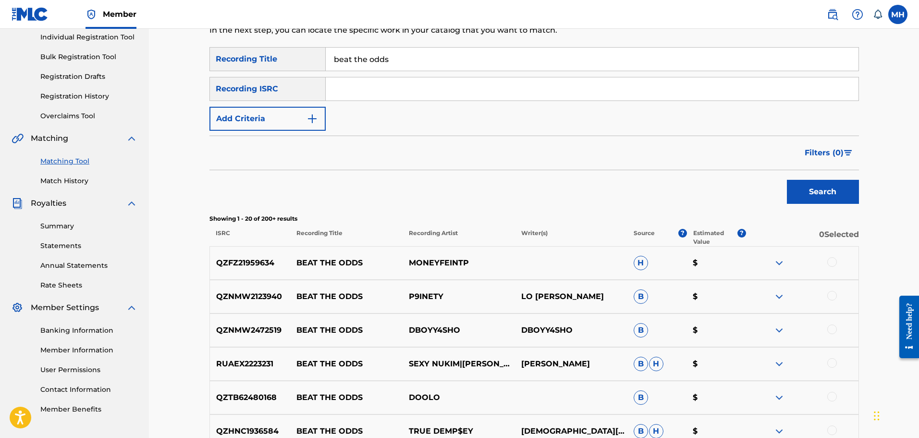
scroll to position [0, 0]
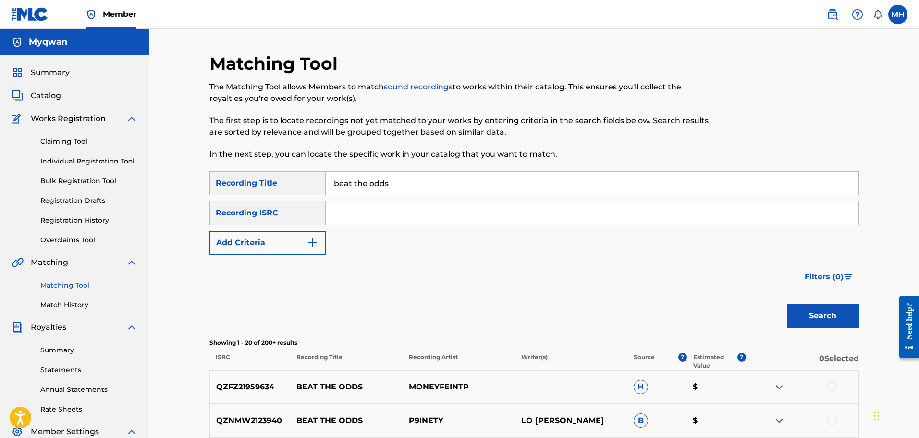
drag, startPoint x: 442, startPoint y: 181, endPoint x: 210, endPoint y: 179, distance: 232.2
click at [210, 179] on div "SearchWithCriteria6541ec17-e06f-4a32-ba10-edd6075c9b43 Recording Title beat the…" at bounding box center [535, 183] width 650 height 24
click at [787, 304] on button "Search" at bounding box center [823, 316] width 72 height 24
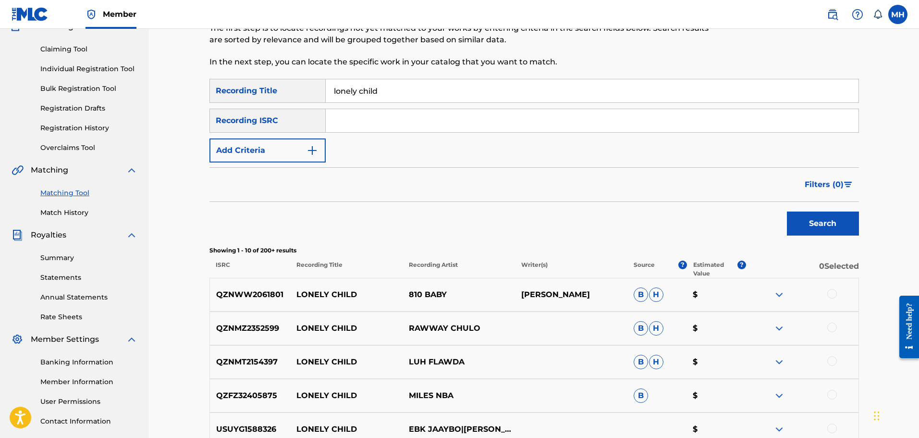
scroll to position [92, 0]
drag, startPoint x: 413, startPoint y: 91, endPoint x: 275, endPoint y: 93, distance: 138.0
click at [275, 93] on div "SearchWithCriteria6541ec17-e06f-4a32-ba10-edd6075c9b43 Recording Title lonely c…" at bounding box center [535, 91] width 650 height 24
click at [787, 212] on button "Search" at bounding box center [823, 224] width 72 height 24
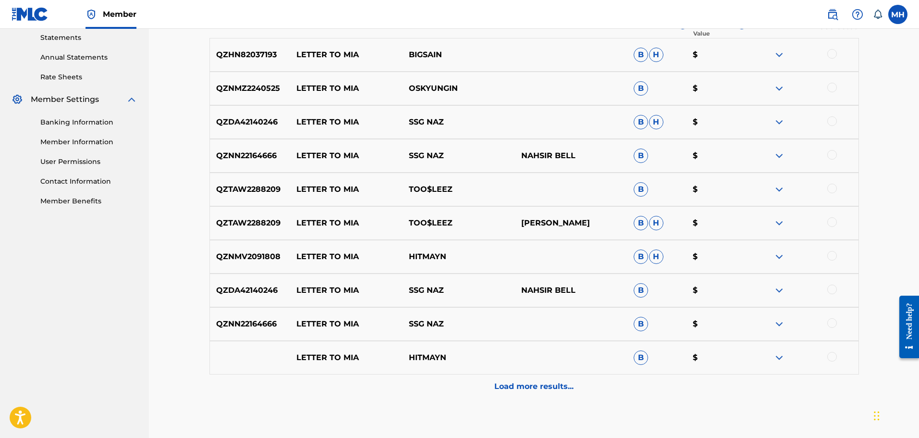
click at [518, 387] on p "Load more results..." at bounding box center [534, 387] width 79 height 12
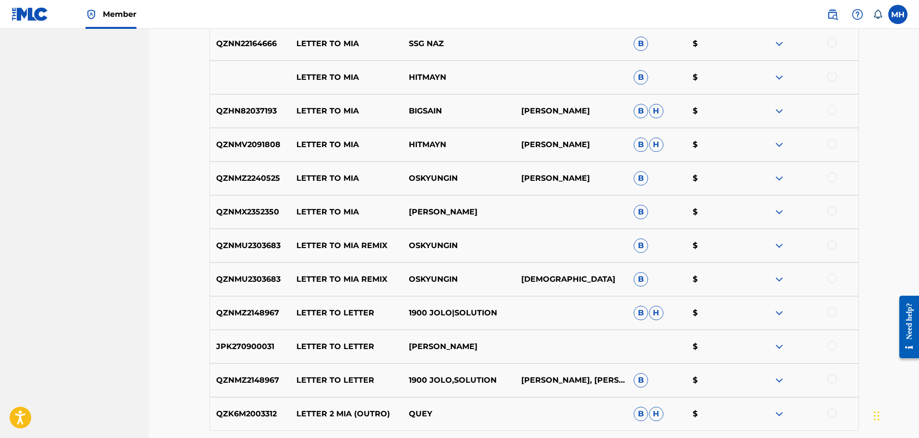
scroll to position [723, 0]
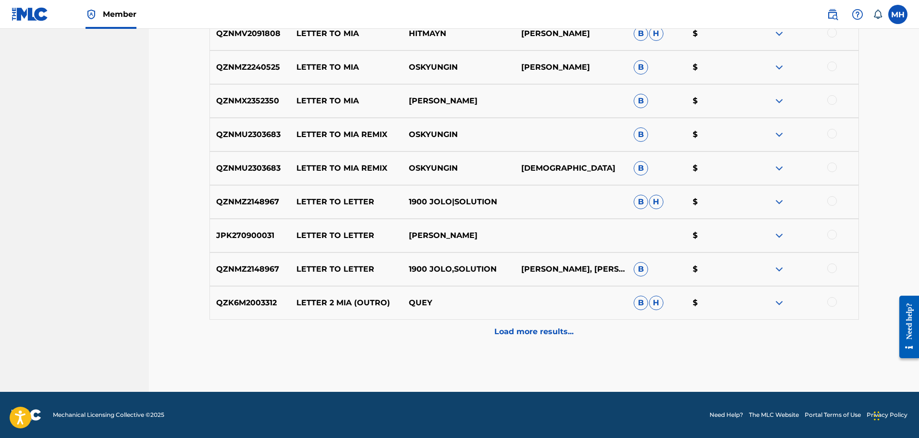
click at [537, 325] on div "Load more results..." at bounding box center [535, 332] width 650 height 24
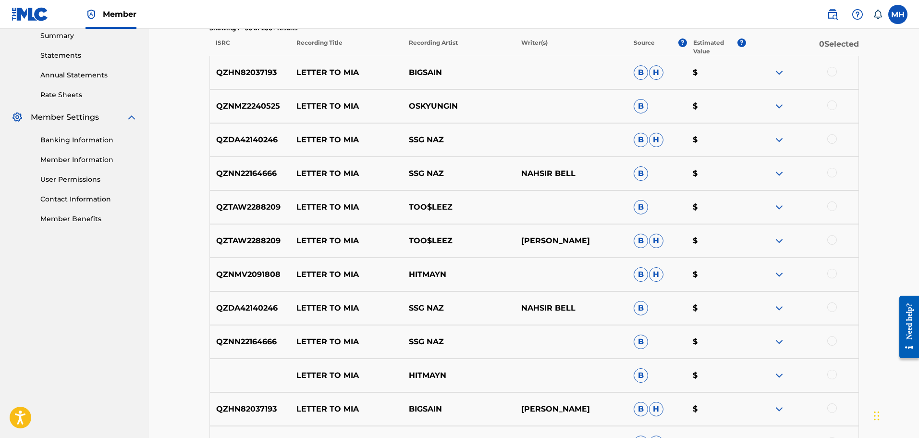
scroll to position [0, 0]
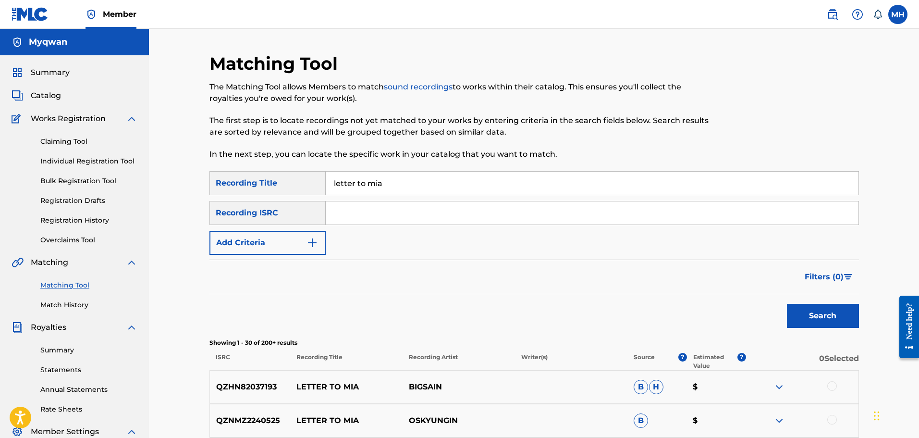
drag, startPoint x: 366, startPoint y: 186, endPoint x: 184, endPoint y: 199, distance: 182.7
click at [787, 304] on button "Search" at bounding box center [823, 316] width 72 height 24
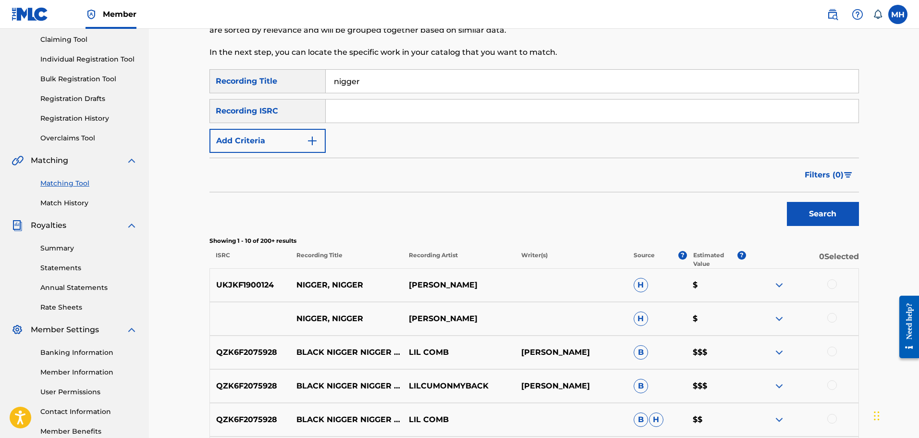
scroll to position [101, 0]
drag, startPoint x: 378, startPoint y: 89, endPoint x: 305, endPoint y: 72, distance: 75.4
click at [305, 72] on div "SearchWithCriteria6541ec17-e06f-4a32-ba10-edd6075c9b43 Recording Title nigger" at bounding box center [535, 82] width 650 height 24
click at [787, 202] on button "Search" at bounding box center [823, 214] width 72 height 24
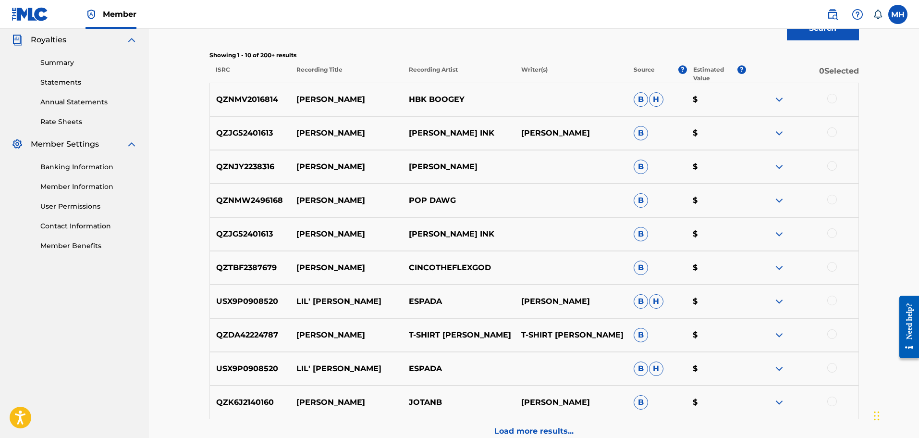
scroll to position [0, 0]
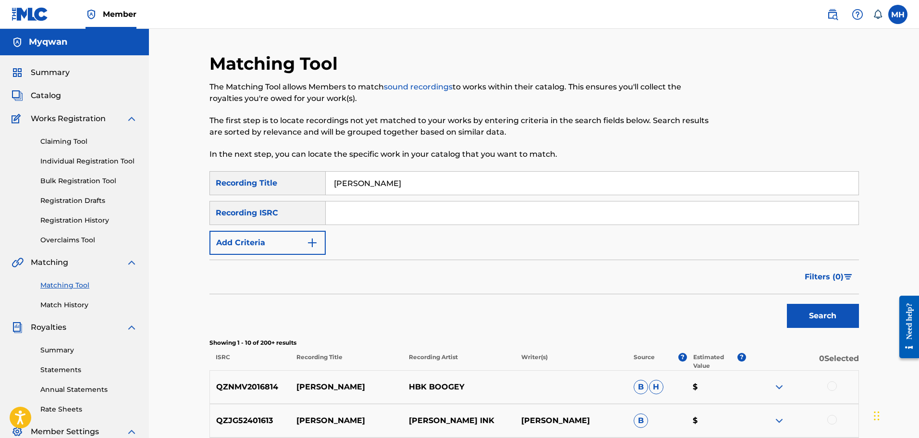
drag, startPoint x: 367, startPoint y: 176, endPoint x: 220, endPoint y: 195, distance: 148.7
click at [220, 195] on div "SearchWithCriteria6541ec17-e06f-4a32-ba10-edd6075c9b43 Recording Title [PERSON_…" at bounding box center [535, 183] width 650 height 24
type input "myqwan"
click at [787, 304] on button "Search" at bounding box center [823, 316] width 72 height 24
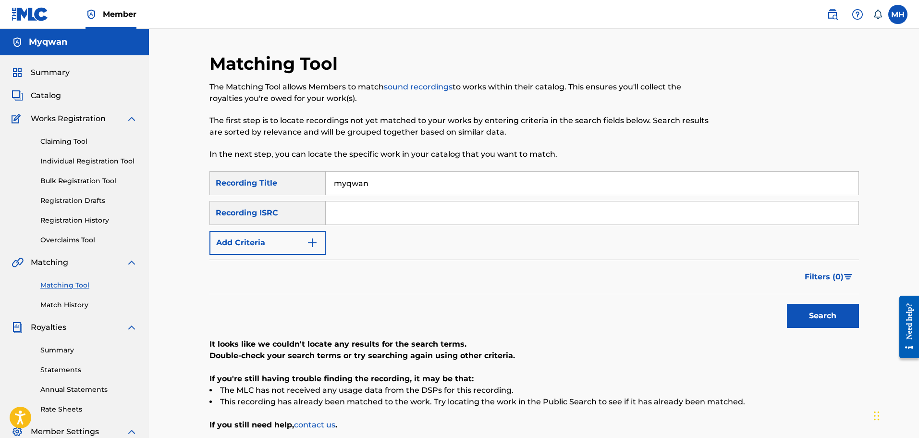
click at [66, 240] on link "Overclaims Tool" at bounding box center [88, 240] width 97 height 10
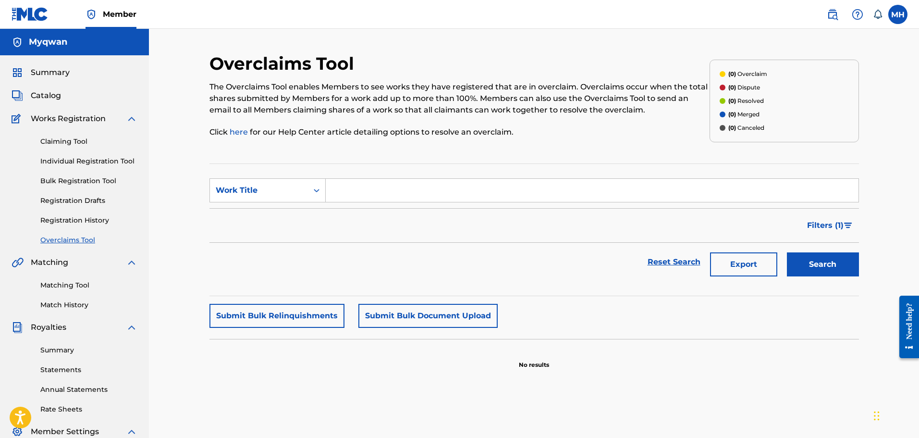
click at [62, 223] on link "Registration History" at bounding box center [88, 220] width 97 height 10
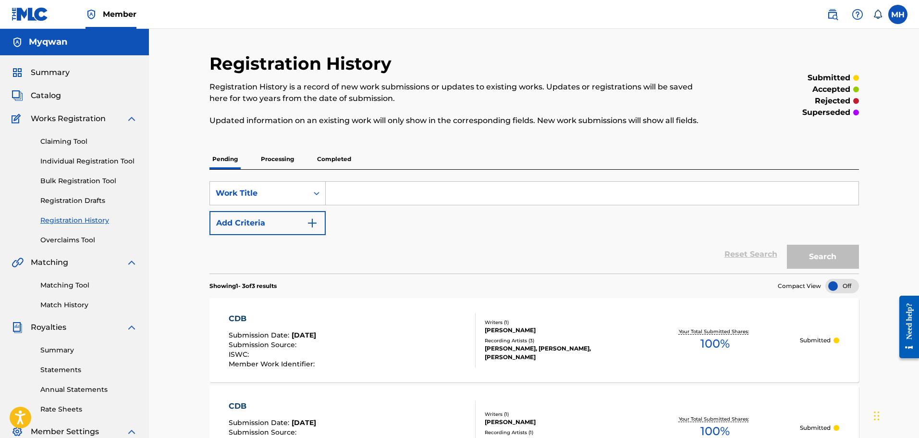
click at [57, 202] on link "Registration Drafts" at bounding box center [88, 201] width 97 height 10
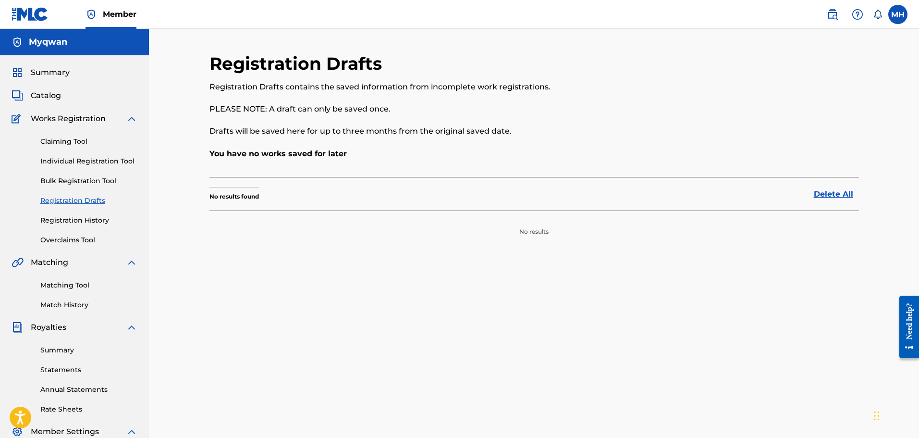
click at [56, 177] on link "Bulk Registration Tool" at bounding box center [88, 181] width 97 height 10
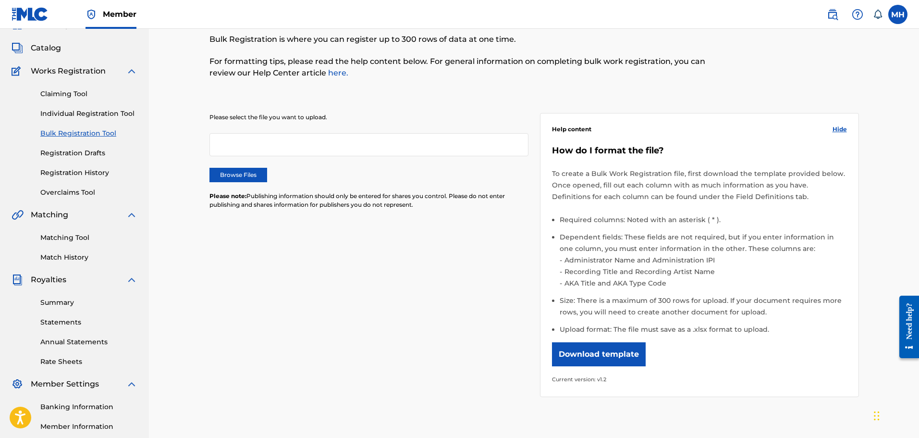
scroll to position [48, 0]
click at [255, 177] on label "Browse Files" at bounding box center [239, 174] width 58 height 14
click at [0, 0] on input "Browse Files" at bounding box center [0, 0] width 0 height 0
click at [89, 116] on link "Individual Registration Tool" at bounding box center [88, 113] width 97 height 10
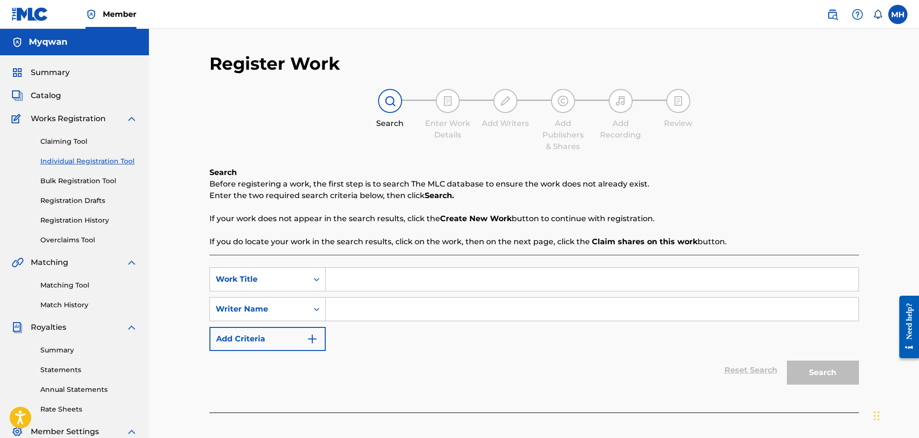
click at [357, 271] on input "Search Form" at bounding box center [592, 279] width 533 height 23
drag, startPoint x: 413, startPoint y: 278, endPoint x: 197, endPoint y: 259, distance: 217.6
click at [197, 259] on div "Register Work Search Enter Work Details Add Writers Add Publishers & Shares Add…" at bounding box center [534, 289] width 770 height 521
type input "cdb"
click at [344, 312] on input "Search Form" at bounding box center [592, 309] width 533 height 23
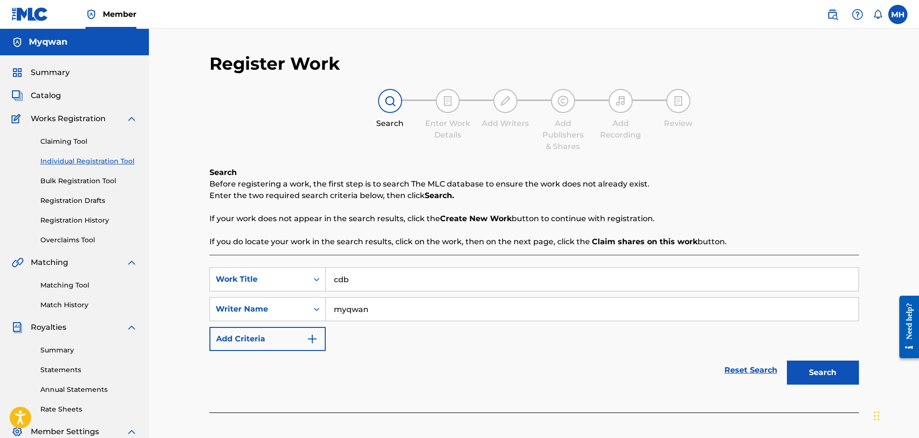
type input "myqwan"
click at [787, 360] on button "Search" at bounding box center [823, 372] width 72 height 24
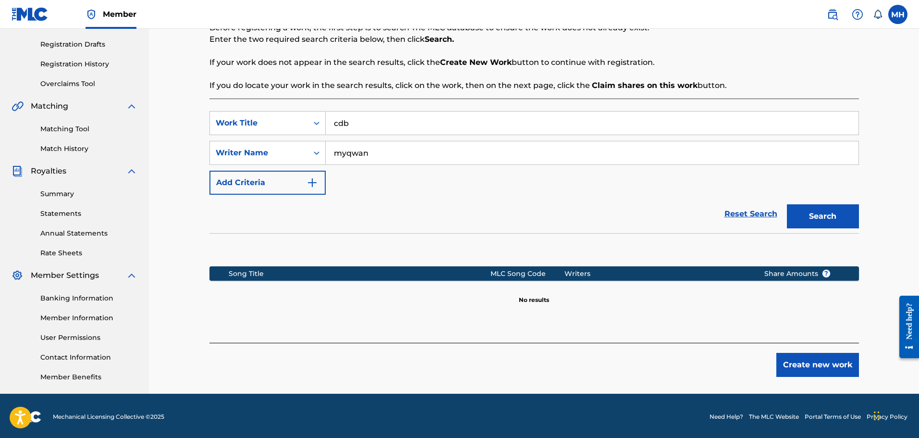
scroll to position [158, 0]
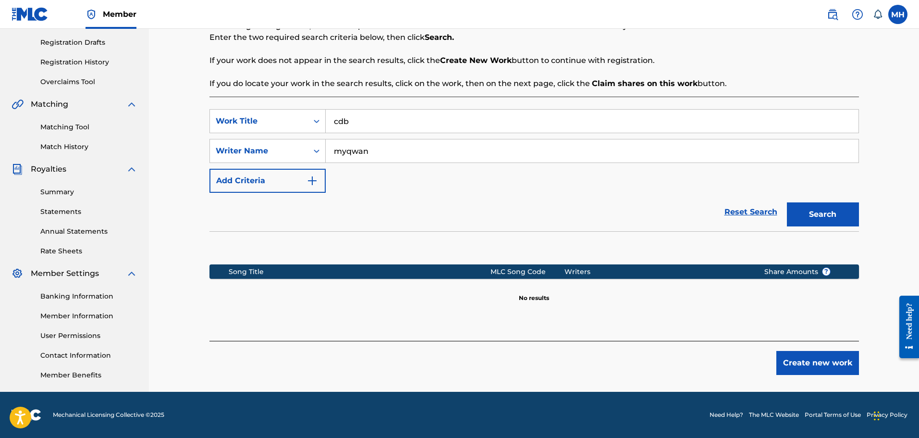
drag, startPoint x: 263, startPoint y: 163, endPoint x: 251, endPoint y: 167, distance: 13.2
click at [251, 167] on div "SearchWithCriteria81b83ee4-dd6e-43eb-89c5-62d45f823b73 Work Title cdb SearchWit…" at bounding box center [535, 151] width 650 height 84
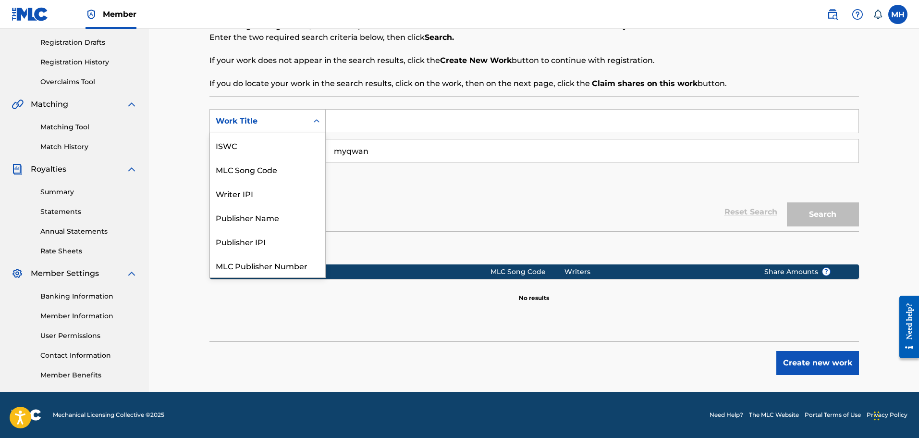
click at [230, 115] on div "Work Title" at bounding box center [259, 121] width 87 height 12
click at [280, 177] on div "Writer IPI" at bounding box center [267, 169] width 115 height 24
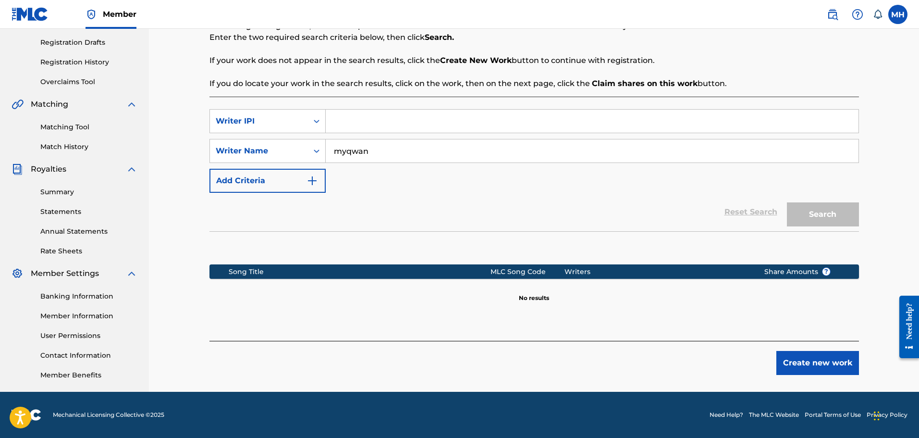
click at [363, 125] on input "Search Form" at bounding box center [592, 121] width 533 height 23
type input "0"
click at [787, 202] on button "Search" at bounding box center [823, 214] width 72 height 24
click at [281, 113] on div "Writer IPI" at bounding box center [259, 121] width 98 height 18
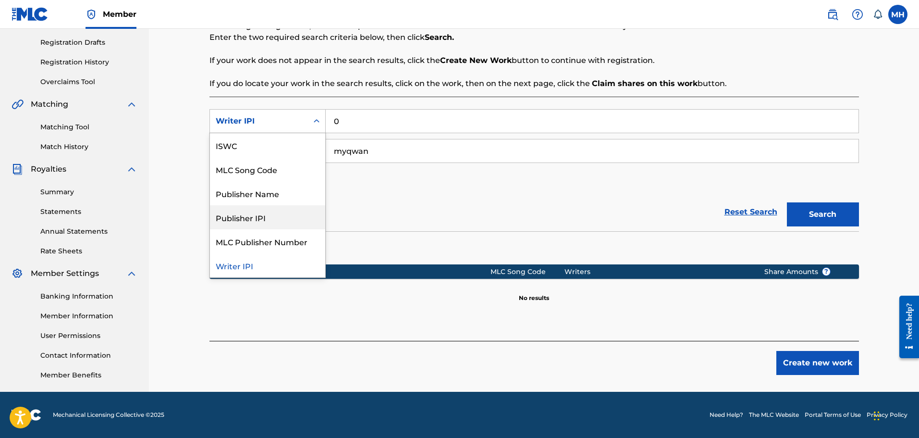
click at [271, 221] on div "Publisher IPI" at bounding box center [267, 217] width 115 height 24
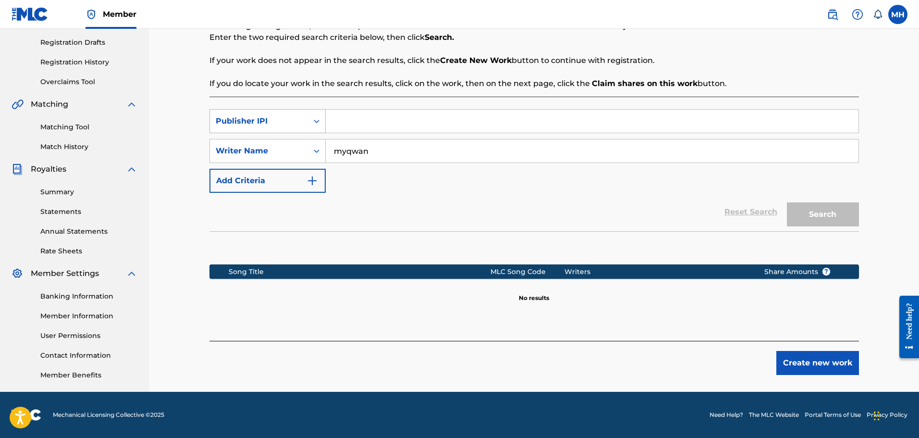
click at [290, 124] on div "Publisher IPI" at bounding box center [259, 121] width 87 height 12
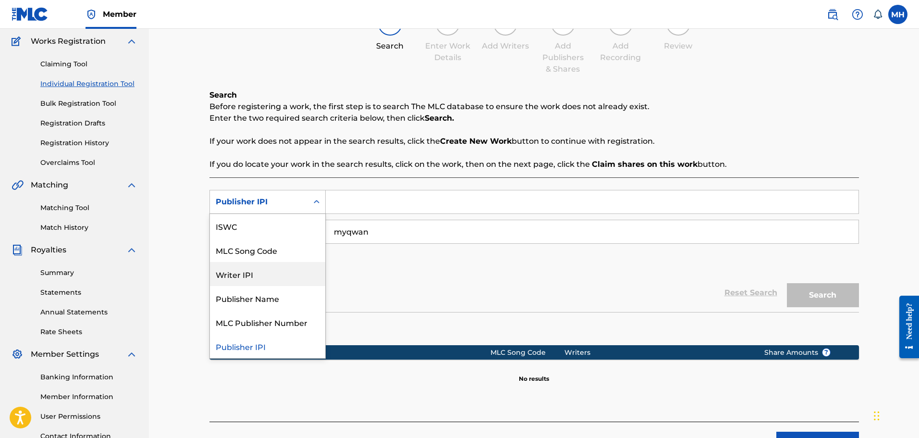
scroll to position [77, 0]
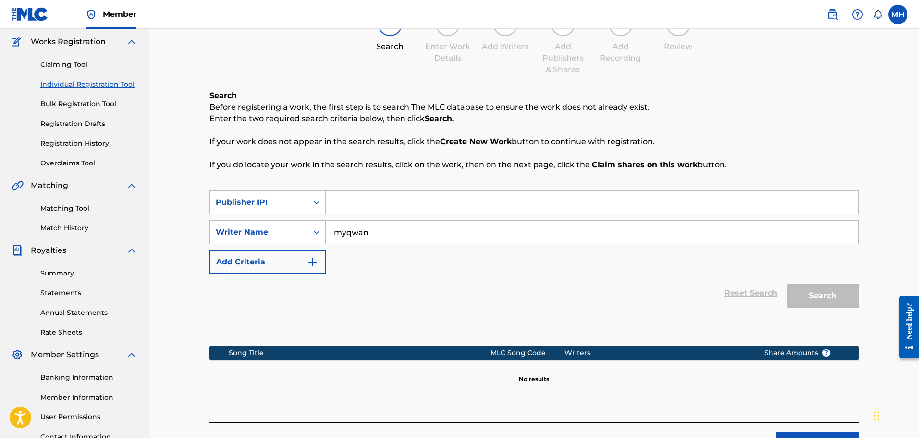
click at [83, 68] on link "Claiming Tool" at bounding box center [88, 65] width 97 height 10
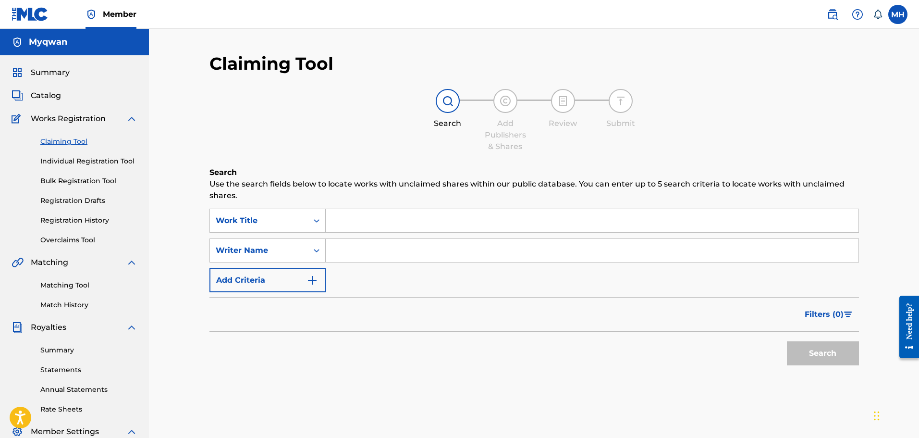
click at [346, 226] on input "Search Form" at bounding box center [592, 220] width 533 height 23
type input "m"
click at [400, 253] on input "Search Form" at bounding box center [592, 250] width 533 height 23
type input "myqwan"
click at [787, 341] on button "Search" at bounding box center [823, 353] width 72 height 24
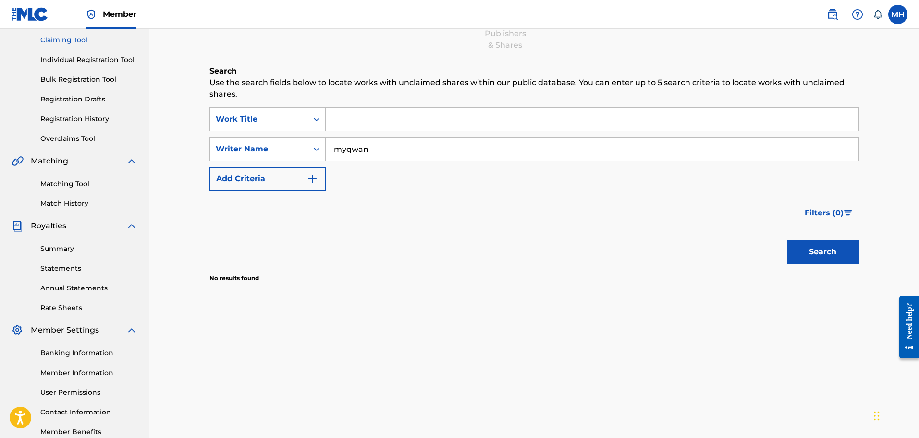
scroll to position [103, 0]
click at [257, 147] on div "Writer Name" at bounding box center [259, 147] width 87 height 12
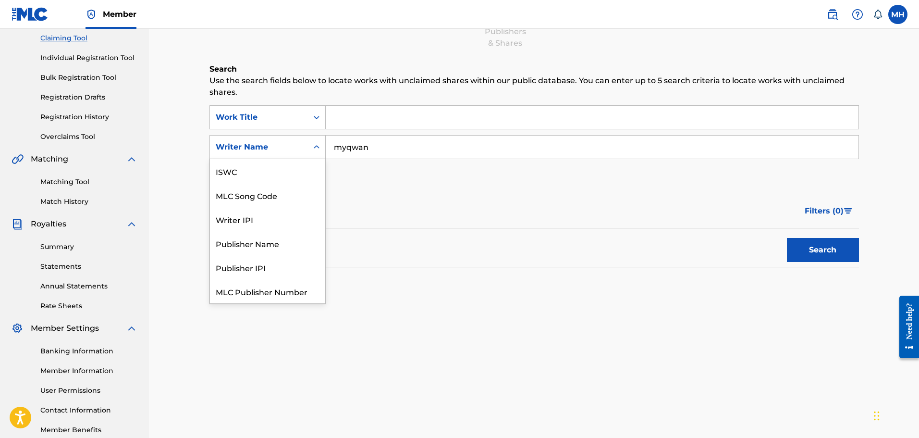
scroll to position [24, 0]
click at [284, 222] on div "Publisher Name" at bounding box center [267, 219] width 115 height 24
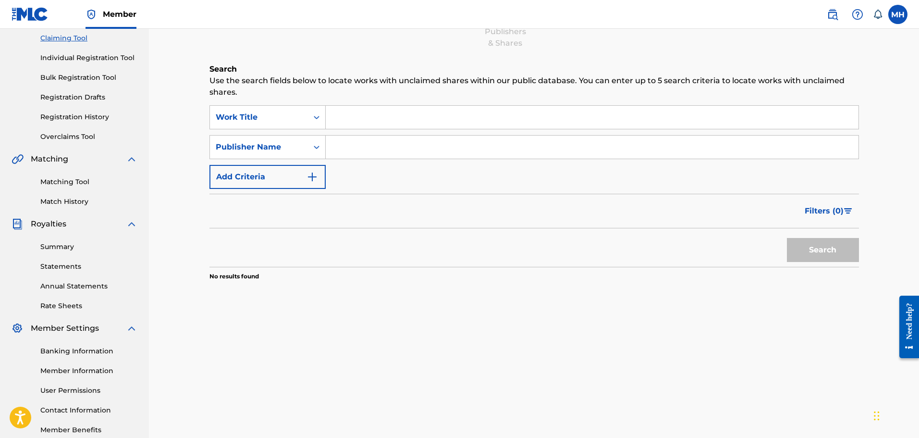
click at [500, 158] on input "Search Form" at bounding box center [592, 147] width 533 height 23
type input "myqwan"
click at [787, 238] on button "Search" at bounding box center [823, 250] width 72 height 24
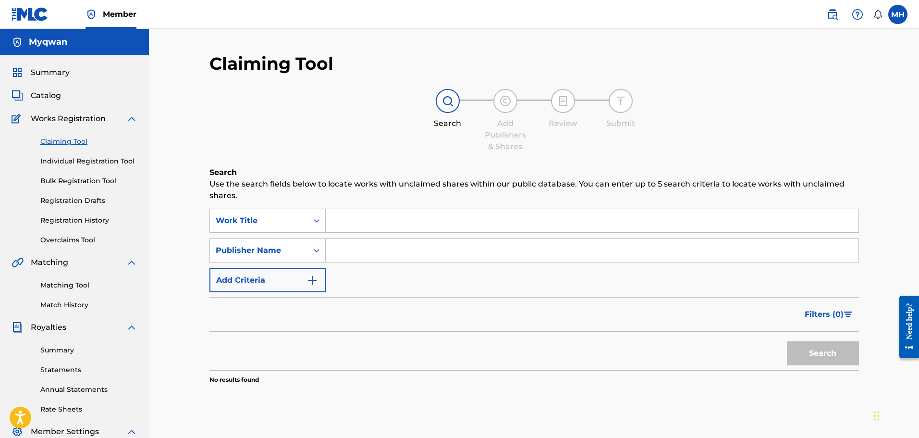
click at [59, 97] on span "Catalog" at bounding box center [46, 96] width 30 height 12
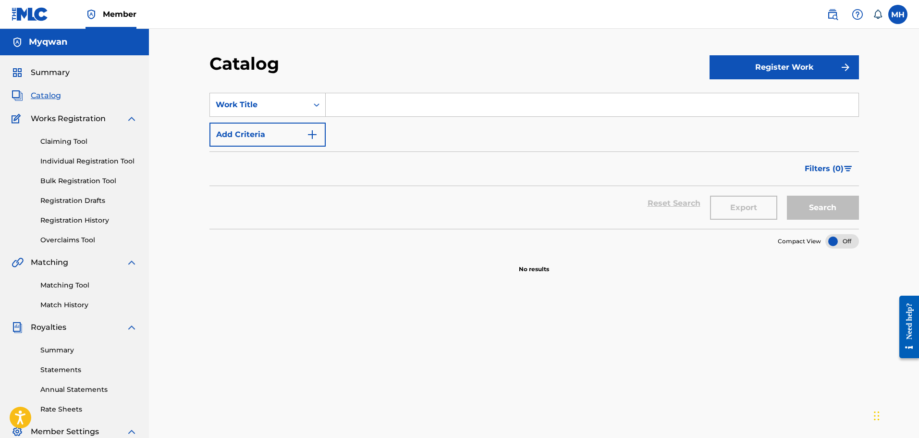
click at [59, 81] on div "Summary Catalog Works Registration Claiming Tool Individual Registration Tool B…" at bounding box center [74, 302] width 149 height 495
click at [59, 76] on span "Summary" at bounding box center [50, 73] width 39 height 12
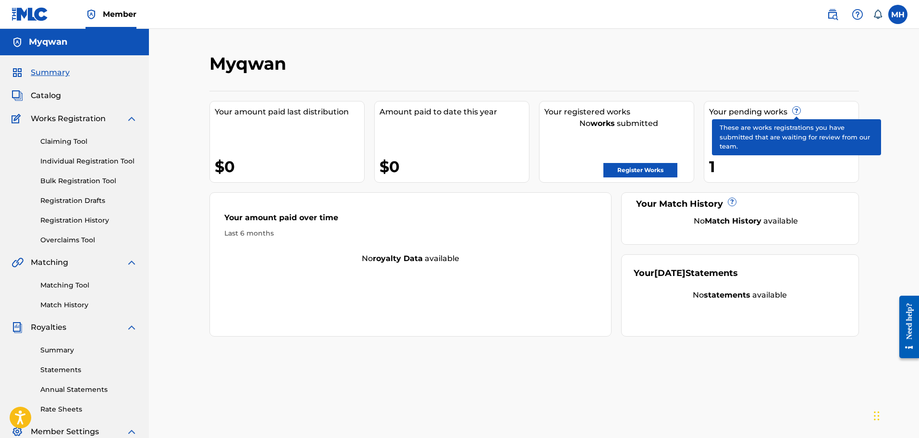
click at [797, 114] on span "?" at bounding box center [797, 111] width 8 height 8
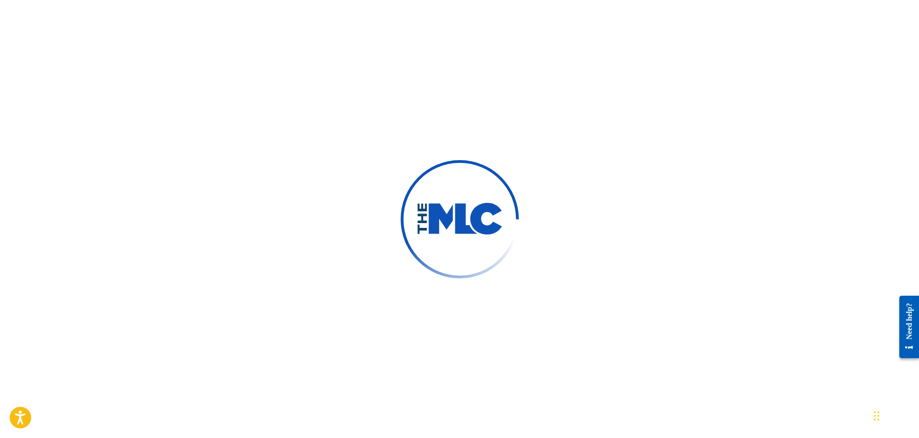
scroll to position [48, 0]
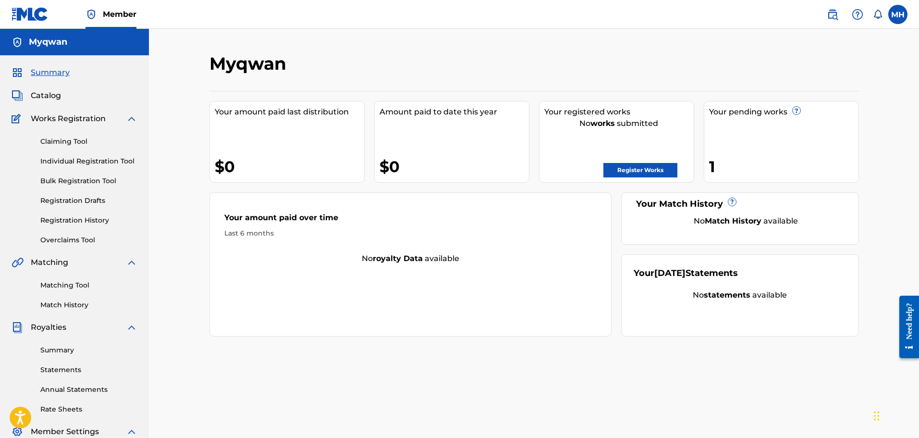
click at [64, 94] on div "Catalog" at bounding box center [75, 96] width 126 height 12
click at [47, 94] on span "Catalog" at bounding box center [46, 96] width 30 height 12
